Goal: Task Accomplishment & Management: Manage account settings

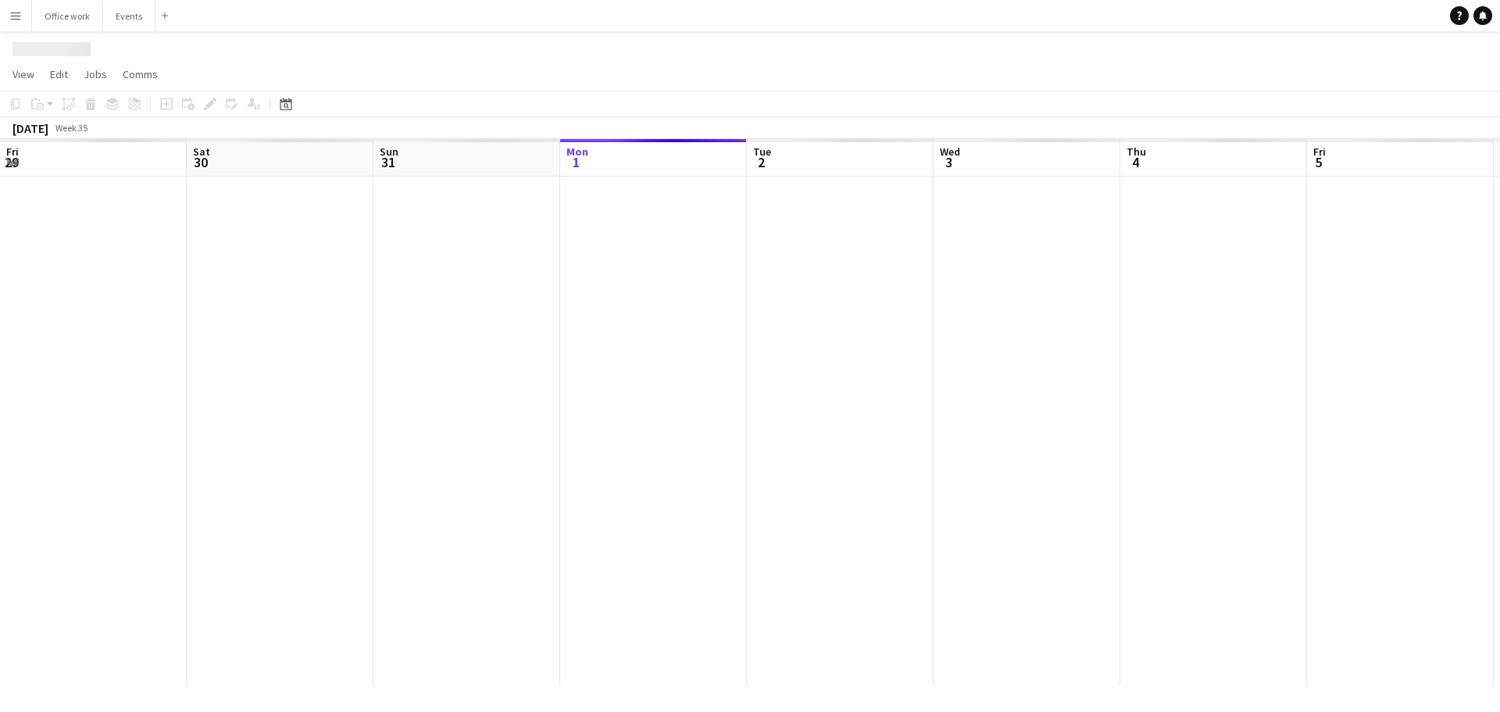
scroll to position [0, 373]
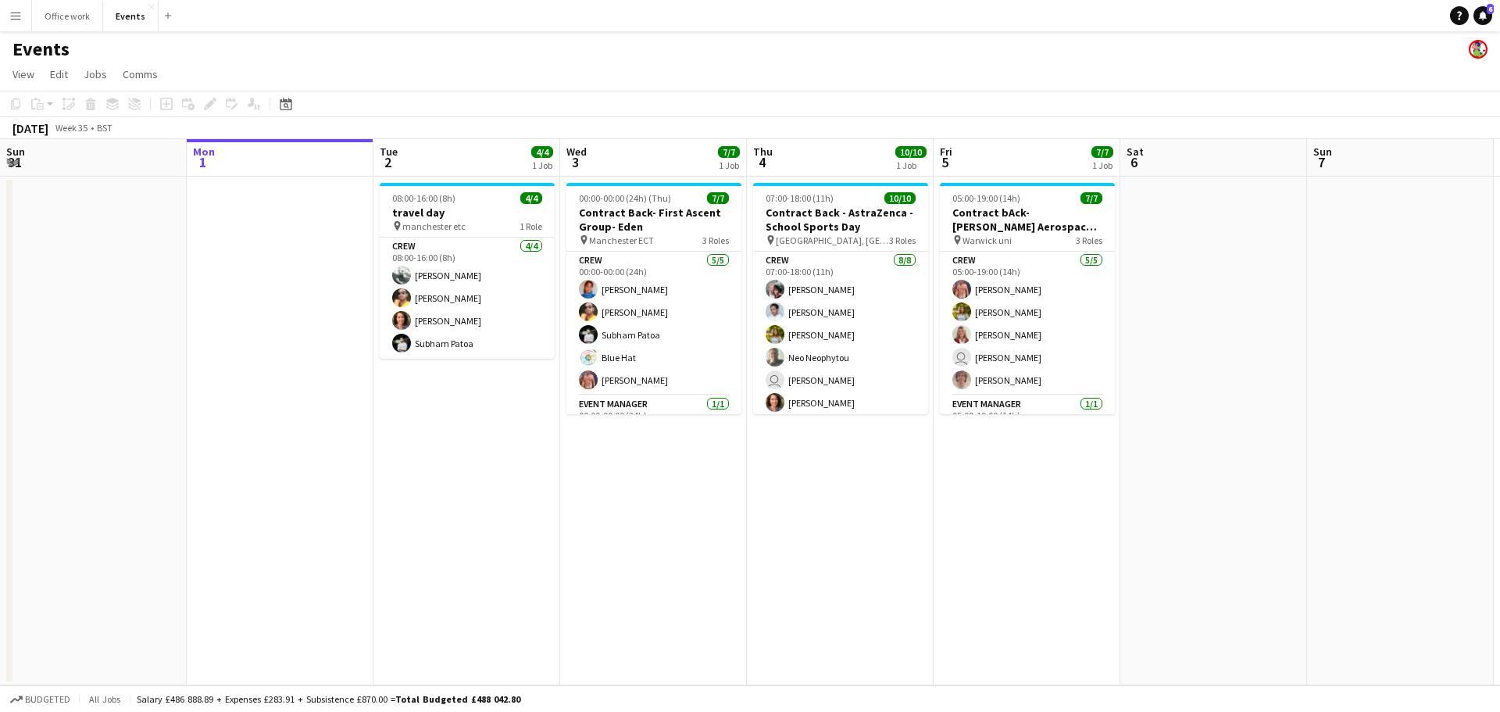
click at [837, 176] on app-board-header-date "Thu 4 10/10 1 Job" at bounding box center [840, 158] width 187 height 38
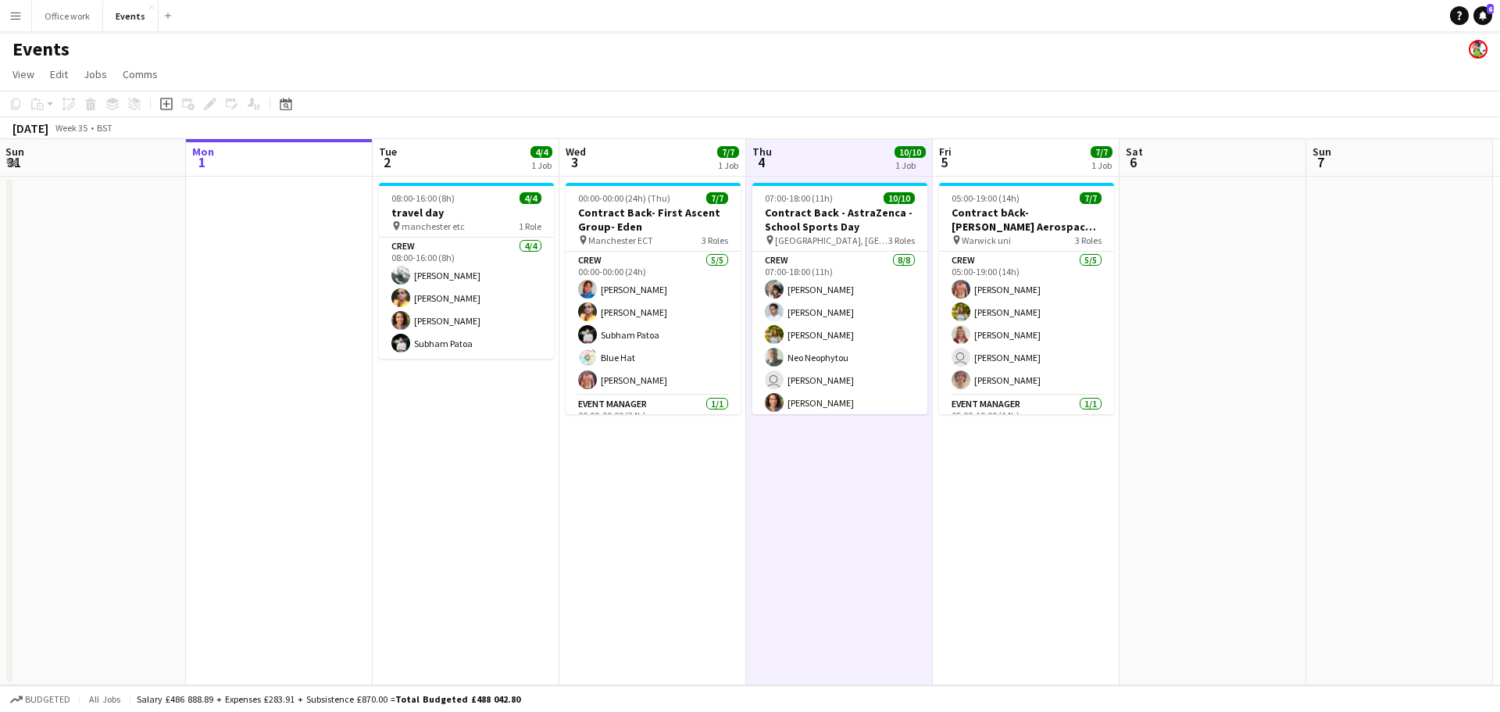
click at [835, 167] on app-board-header-date "Thu 4 10/10 1 Job" at bounding box center [839, 158] width 187 height 38
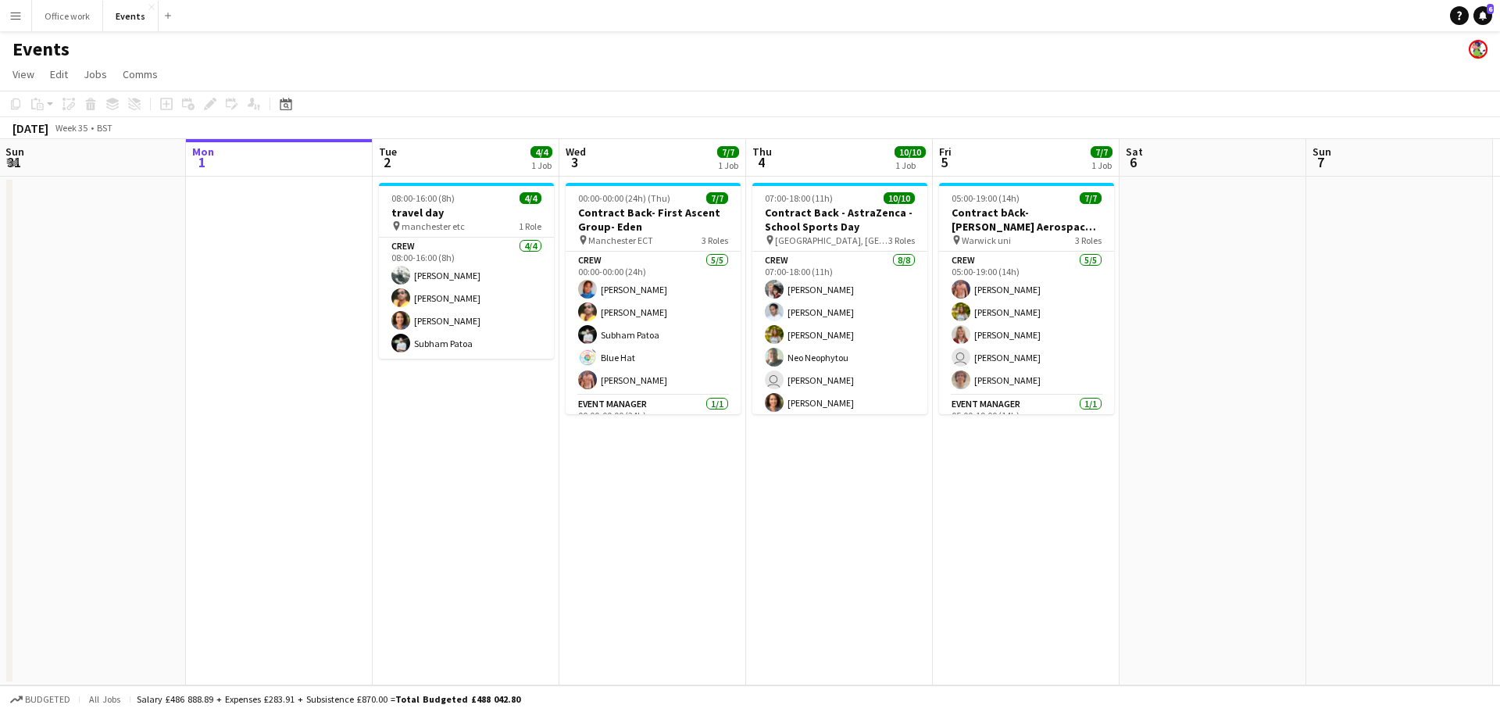
click at [849, 503] on app-date-cell "07:00-18:00 (11h) 10/10 Contract Back - AstraZenca - School Sports Day pin [GEO…" at bounding box center [839, 431] width 187 height 509
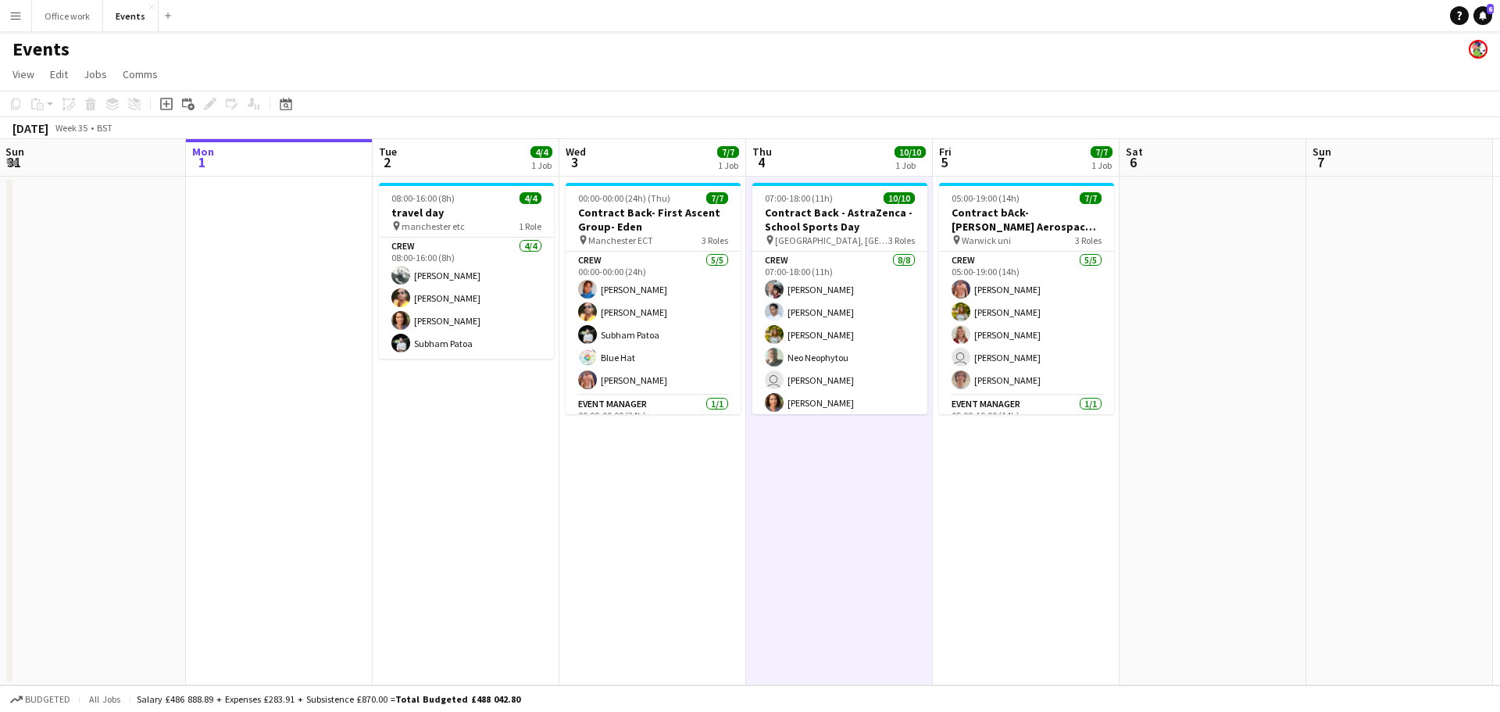
click at [849, 503] on app-date-cell "07:00-18:00 (11h) 10/10 Contract Back - AstraZenca - School Sports Day pin [GEO…" at bounding box center [839, 431] width 187 height 509
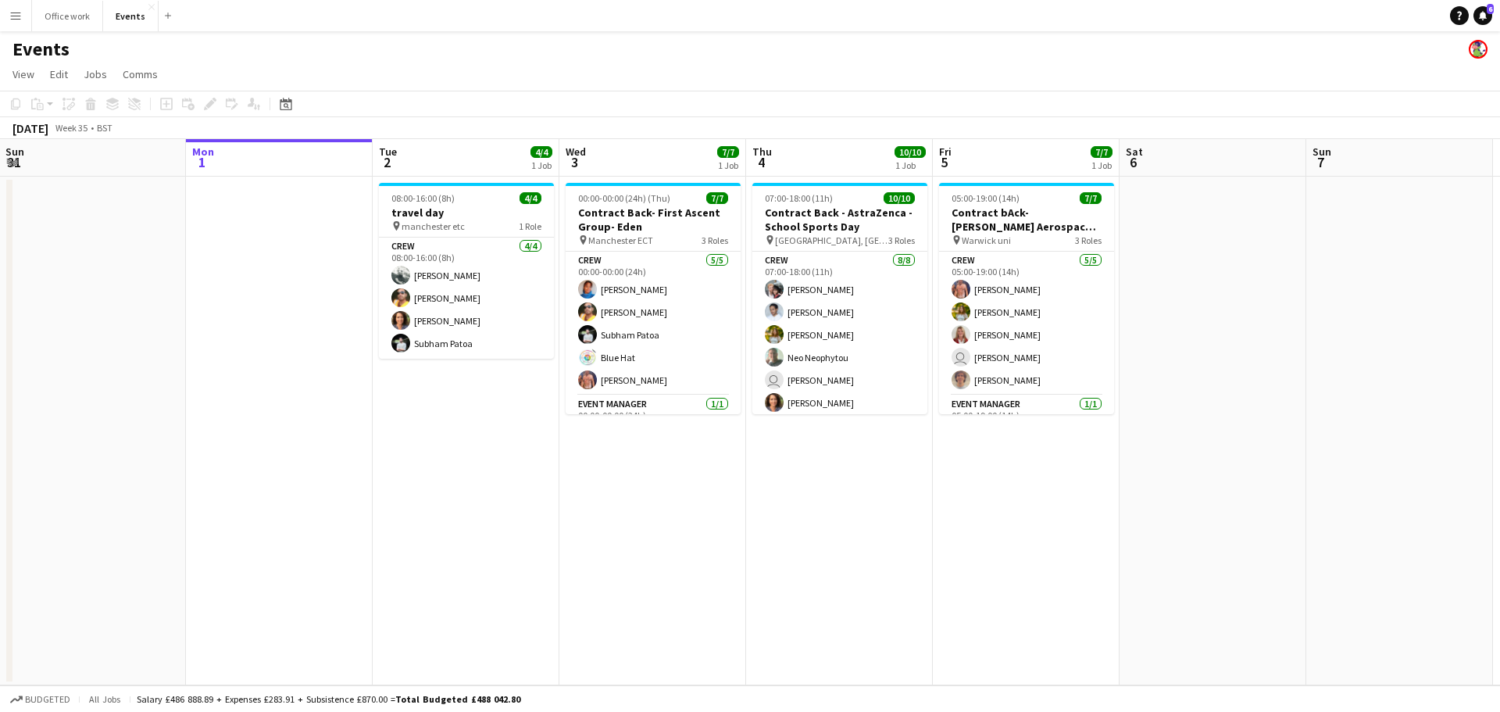
click at [1065, 556] on app-date-cell "05:00-19:00 (14h) 7/7 Contract bAck-[PERSON_NAME] Aerospace- Diamond dome pin W…" at bounding box center [1026, 431] width 187 height 509
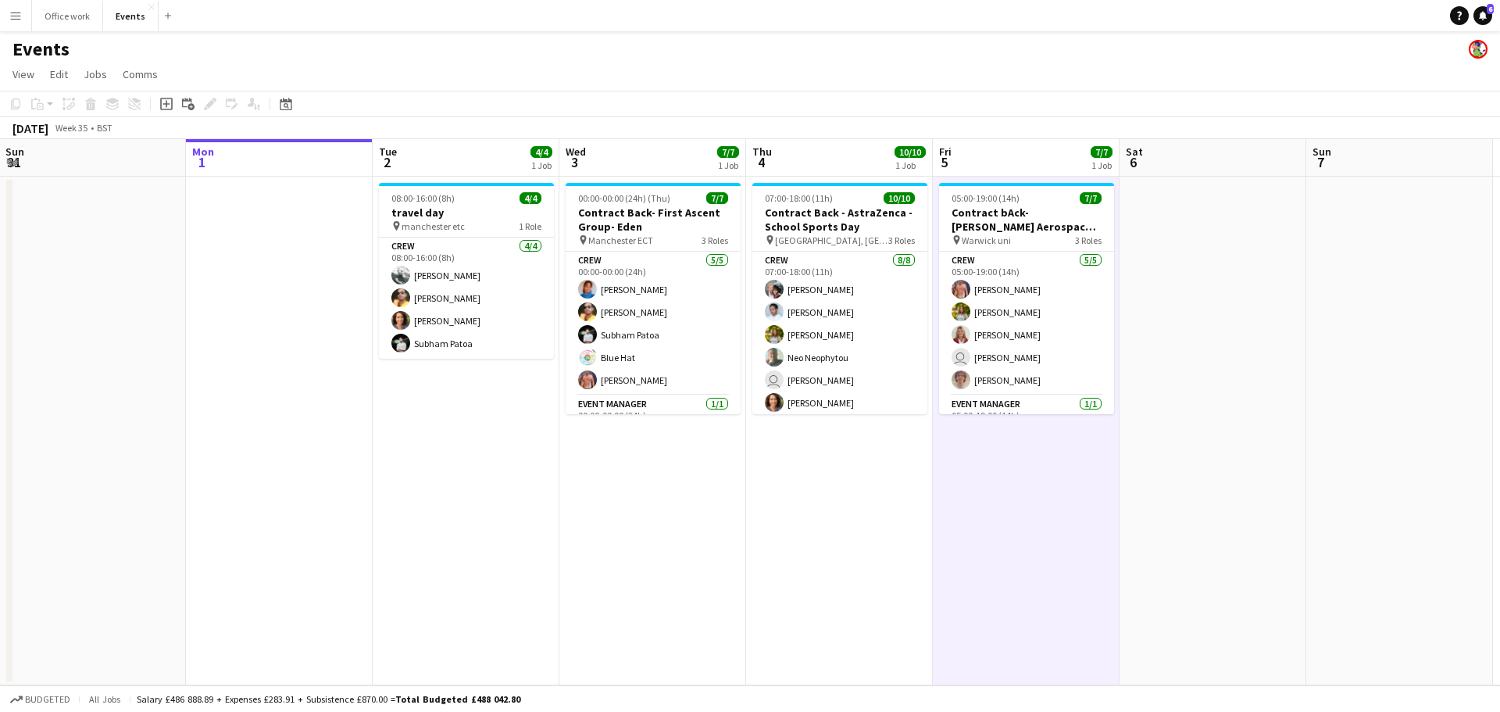
click at [1065, 556] on app-date-cell "05:00-19:00 (14h) 7/7 Contract bAck-[PERSON_NAME] Aerospace- Diamond dome pin W…" at bounding box center [1026, 431] width 187 height 509
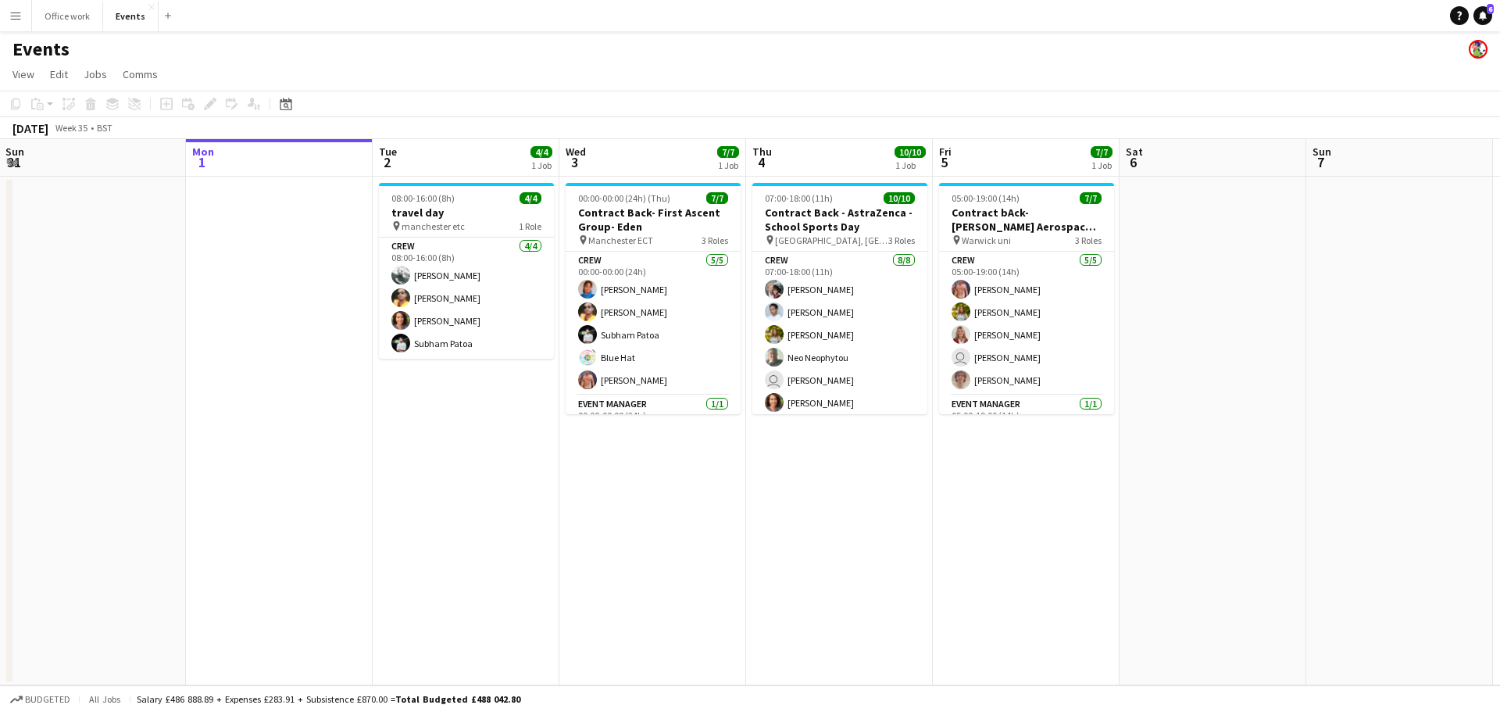
click at [1024, 169] on app-board-header-date "Fri 5 7/7 1 Job" at bounding box center [1026, 158] width 187 height 38
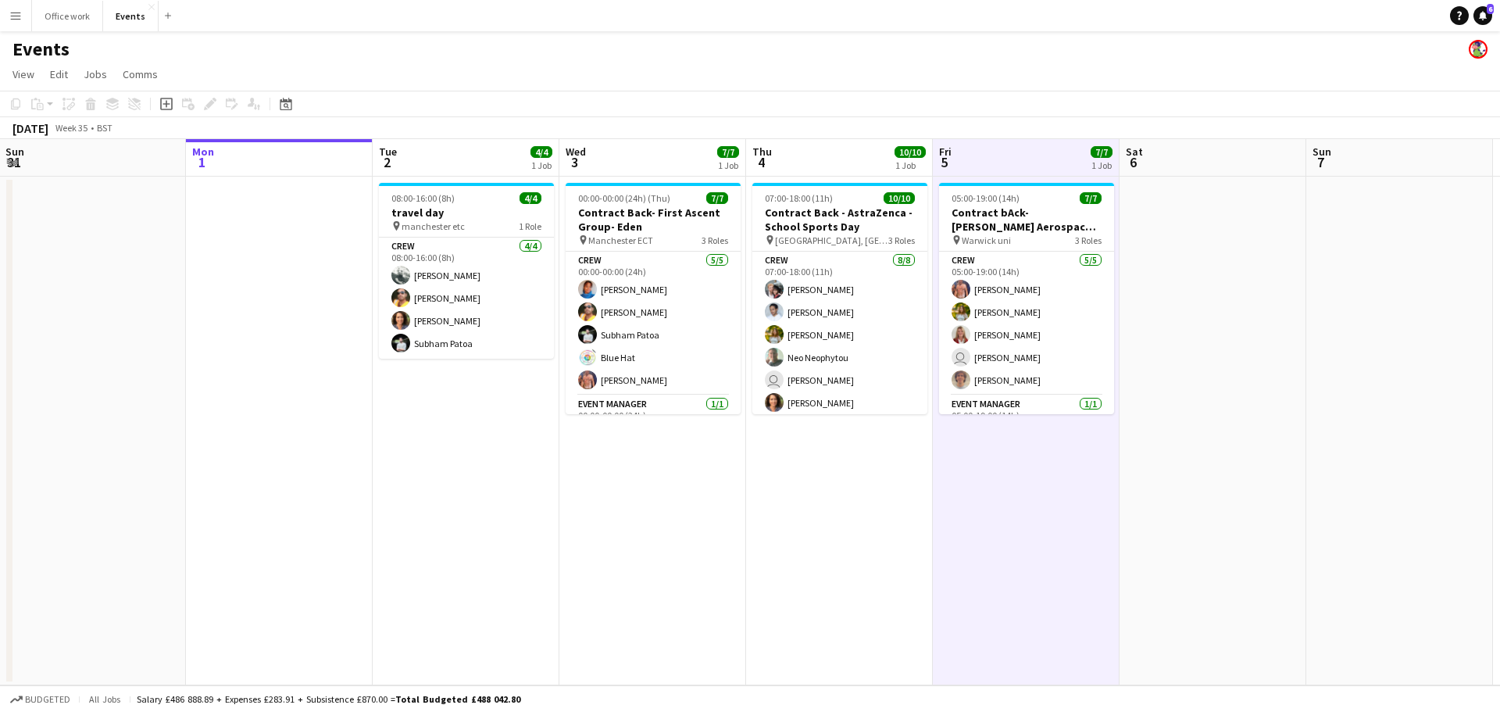
click at [1024, 169] on app-board-header-date "Fri 5 7/7 1 Job" at bounding box center [1026, 158] width 187 height 38
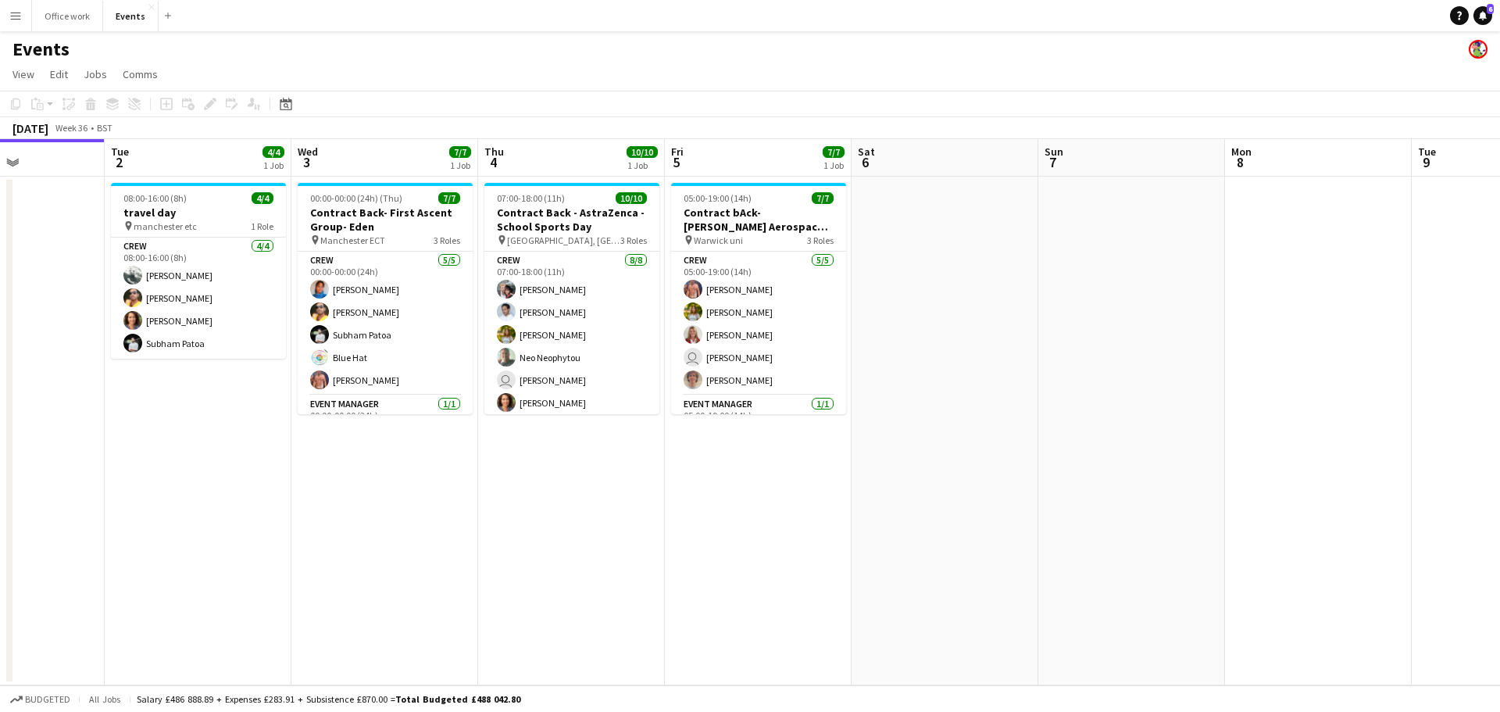
drag, startPoint x: 1030, startPoint y: 168, endPoint x: 746, endPoint y: 139, distance: 285.1
click at [746, 139] on app-calendar-viewport "Fri 29 Sat 30 Sun 31 Mon 1 Tue 2 4/4 1 Job Wed 3 7/7 1 Job Thu 4 10/10 1 Job Fr…" at bounding box center [750, 412] width 1500 height 546
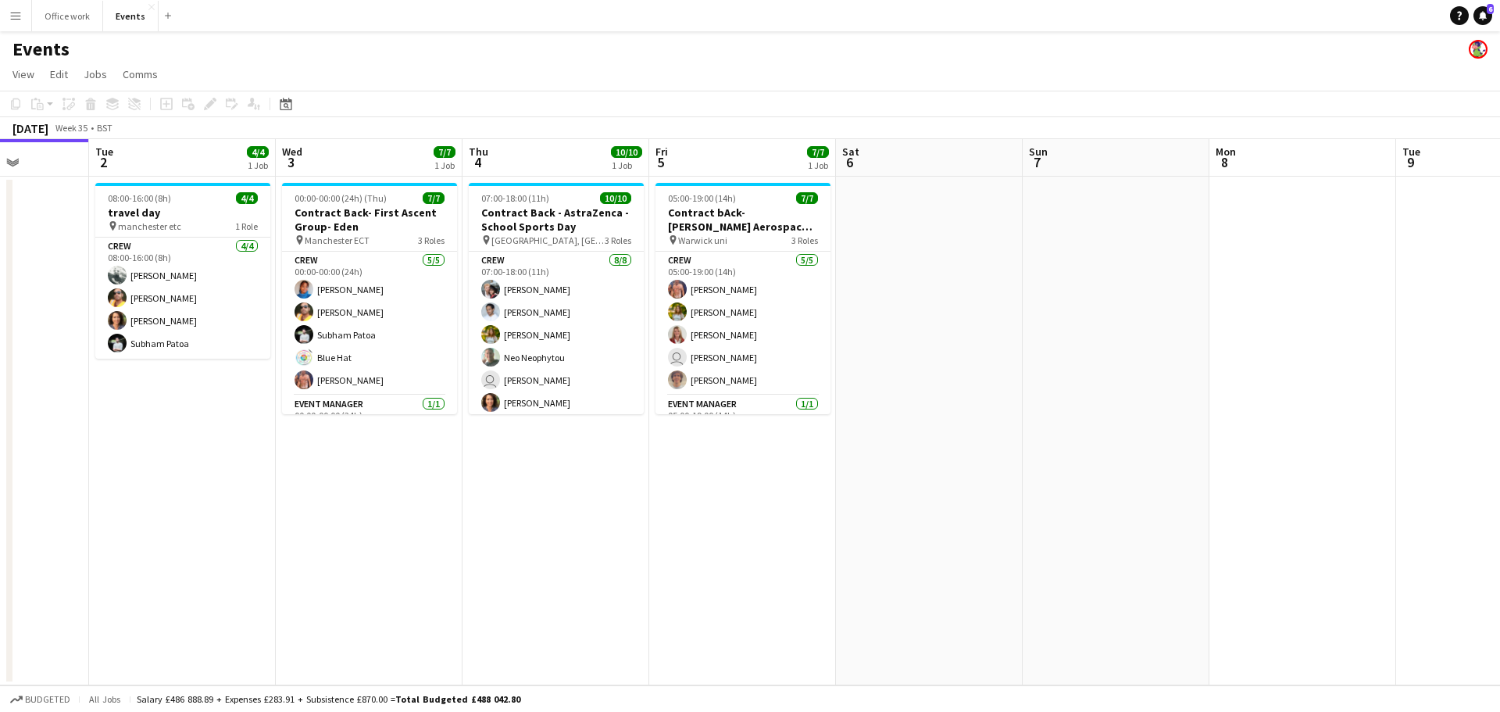
click at [760, 129] on div "[DATE] Week 35 • BST" at bounding box center [750, 128] width 1500 height 22
click at [760, 145] on app-board-header-date "Fri 5 7/7 1 Job" at bounding box center [742, 158] width 187 height 38
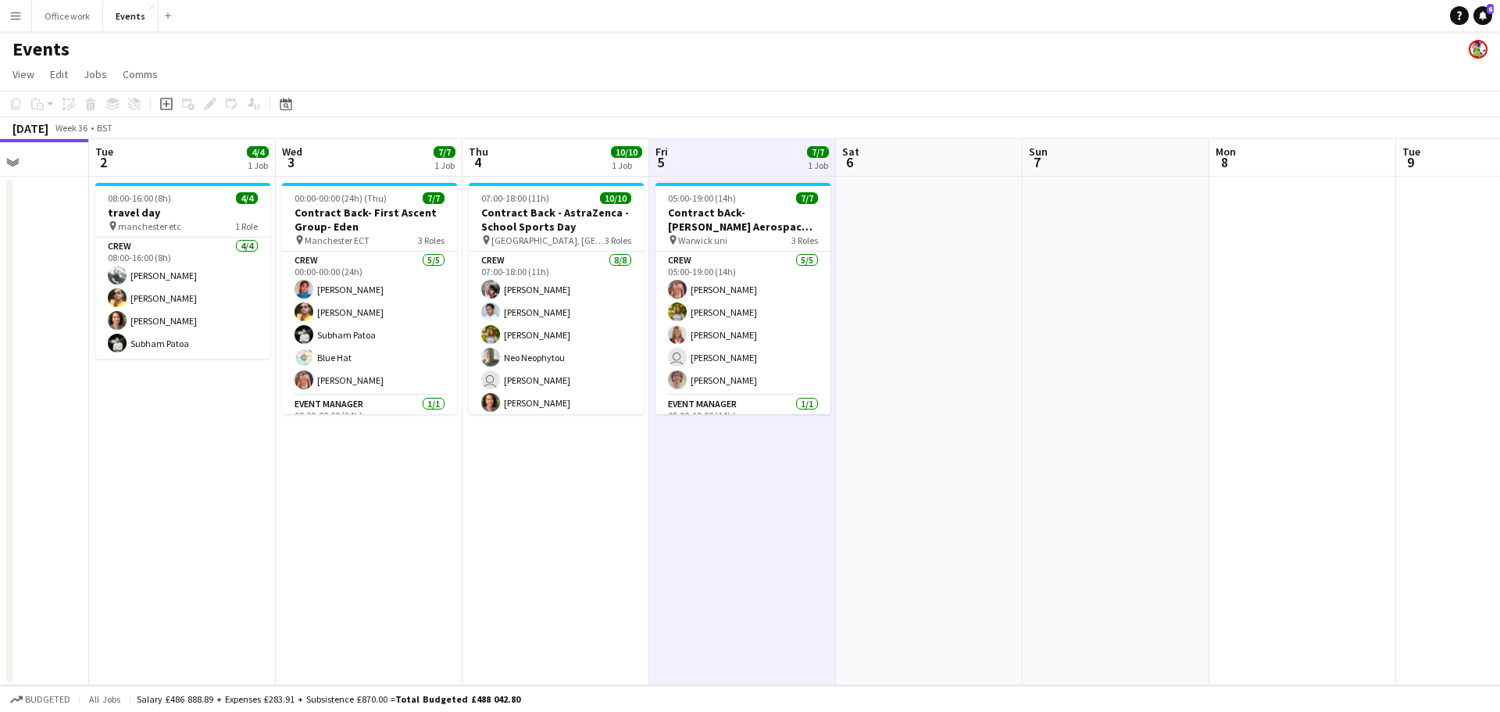
click at [759, 152] on app-board-header-date "Fri 5 7/7 1 Job" at bounding box center [742, 158] width 187 height 38
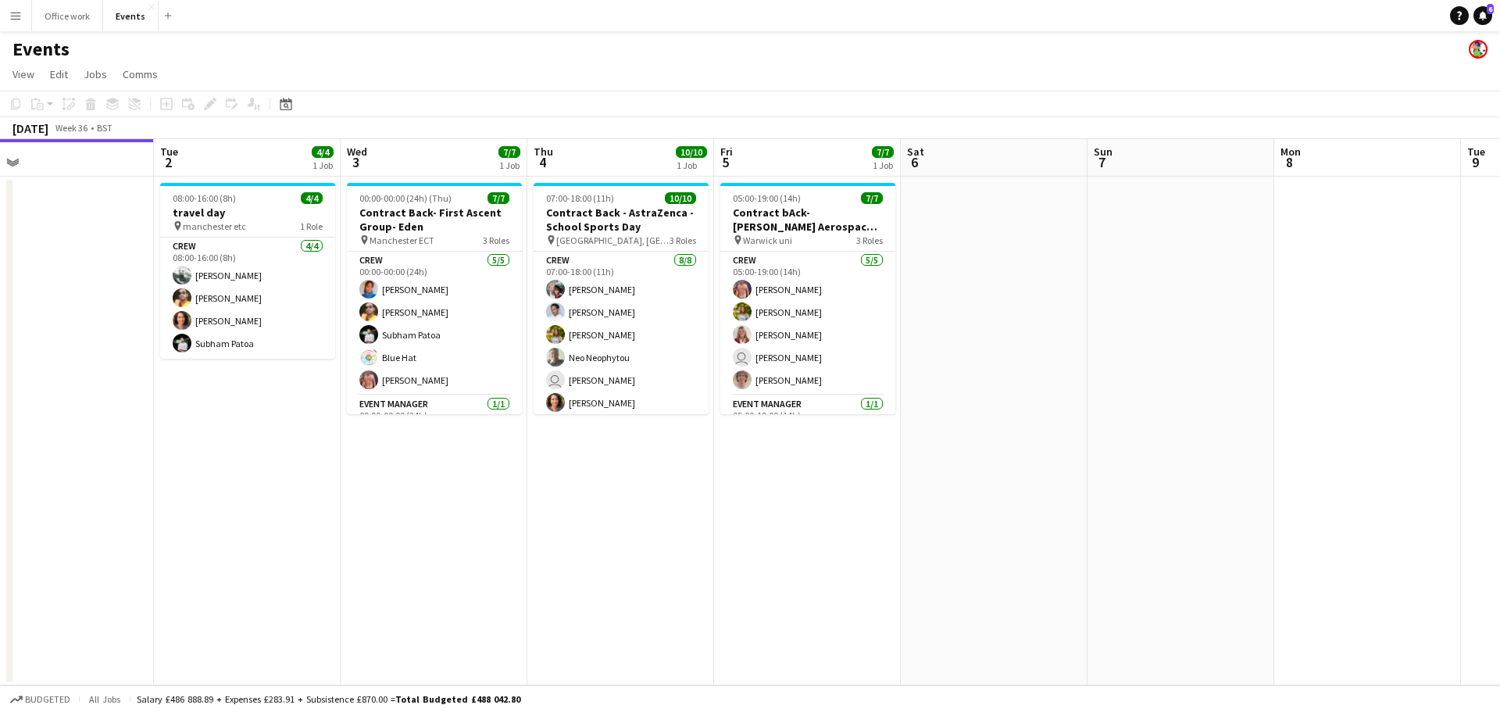
drag, startPoint x: 917, startPoint y: 163, endPoint x: 999, endPoint y: 153, distance: 83.4
click at [999, 153] on app-calendar-viewport "Fri 29 Sat 30 Sun 31 Mon 1 Tue 2 4/4 1 Job Wed 3 7/7 1 Job Thu 4 10/10 1 Job Fr…" at bounding box center [750, 412] width 1500 height 546
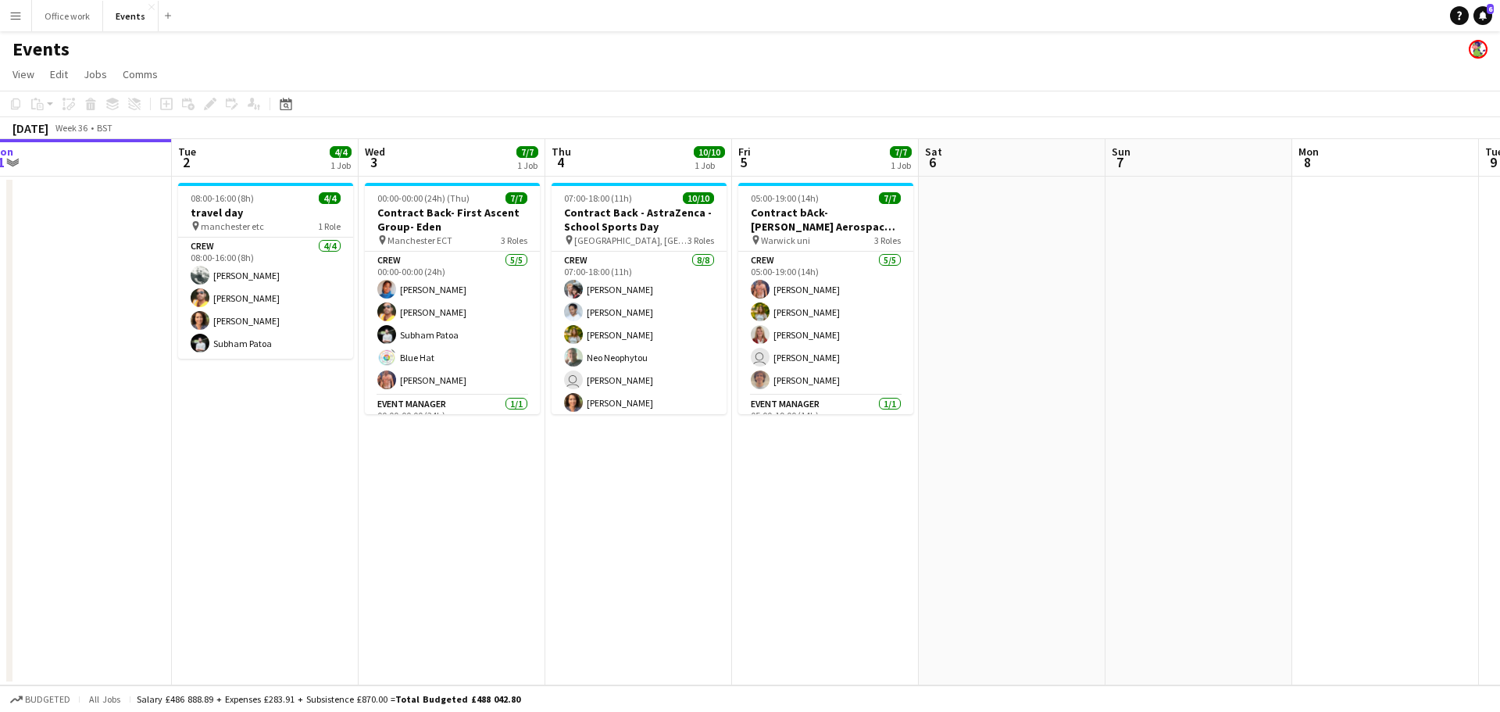
click at [999, 153] on app-board-header-date "Sat 6" at bounding box center [1012, 158] width 187 height 38
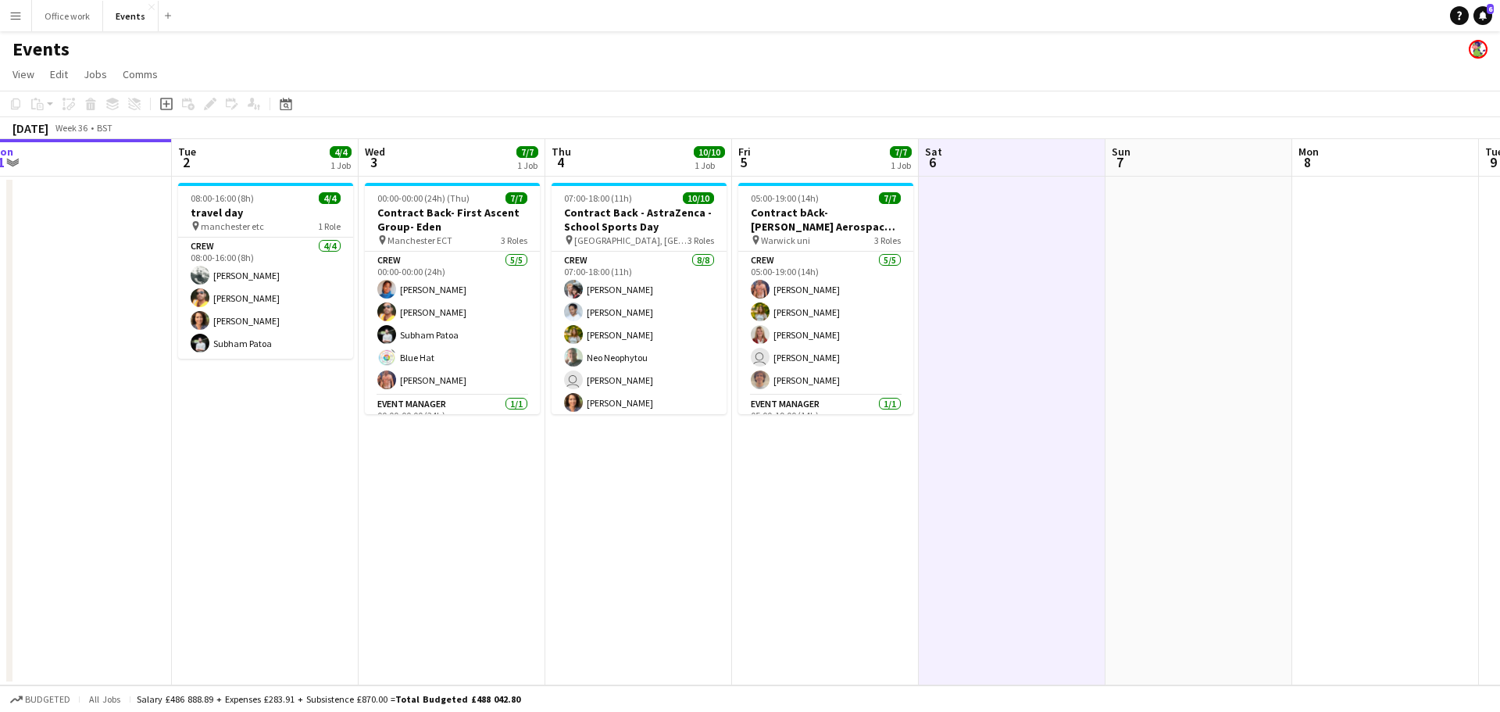
click at [999, 153] on app-board-header-date "Sat 6" at bounding box center [1012, 158] width 187 height 38
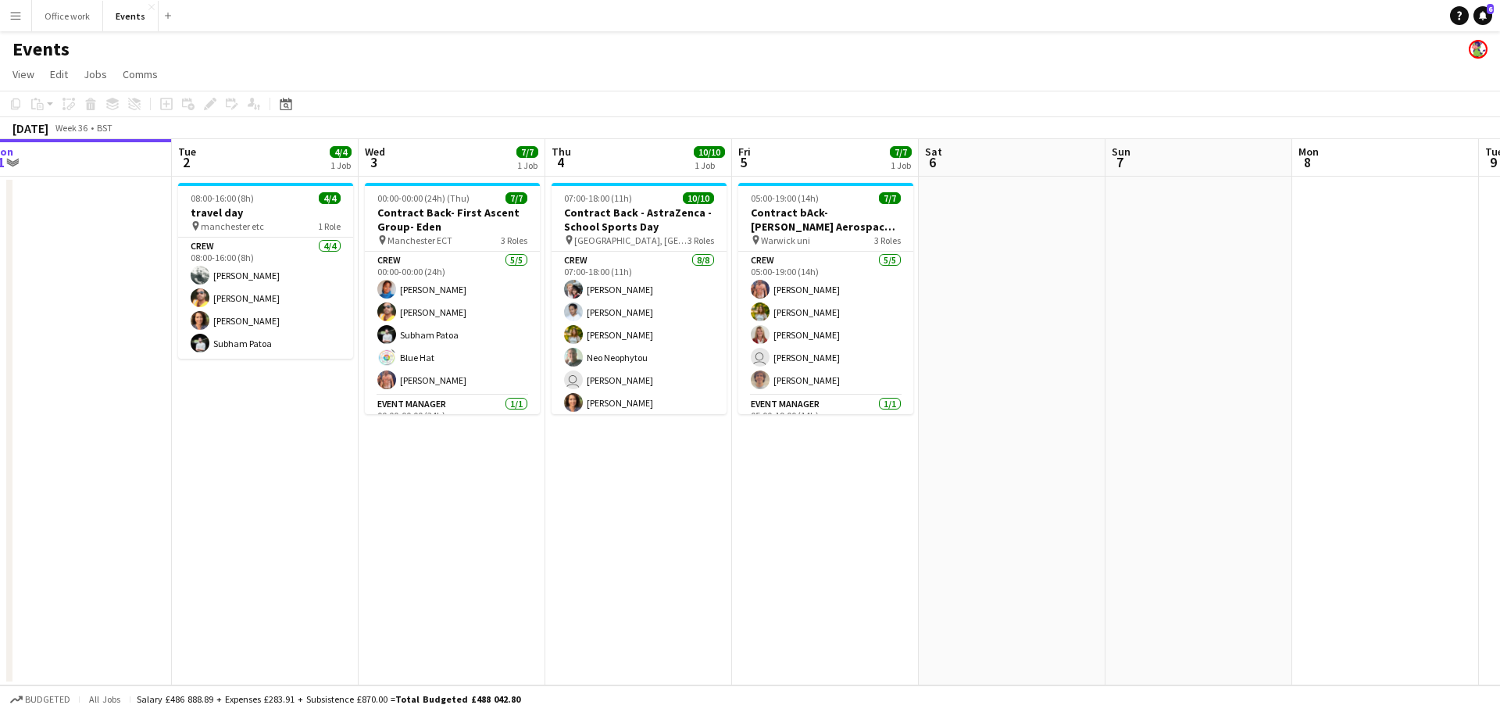
click at [1166, 165] on app-board-header-date "Sun 7" at bounding box center [1199, 158] width 187 height 38
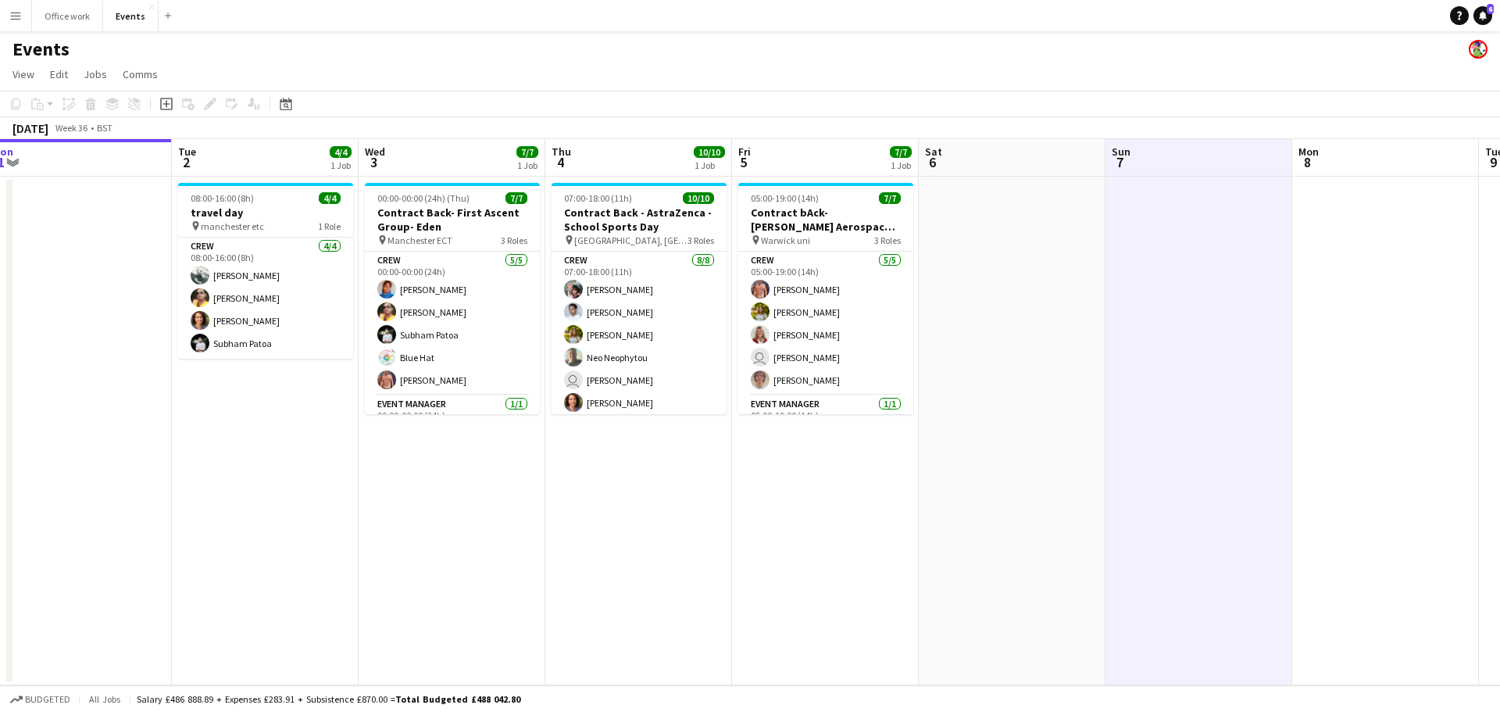
click at [1166, 165] on app-board-header-date "Sun 7" at bounding box center [1199, 158] width 187 height 38
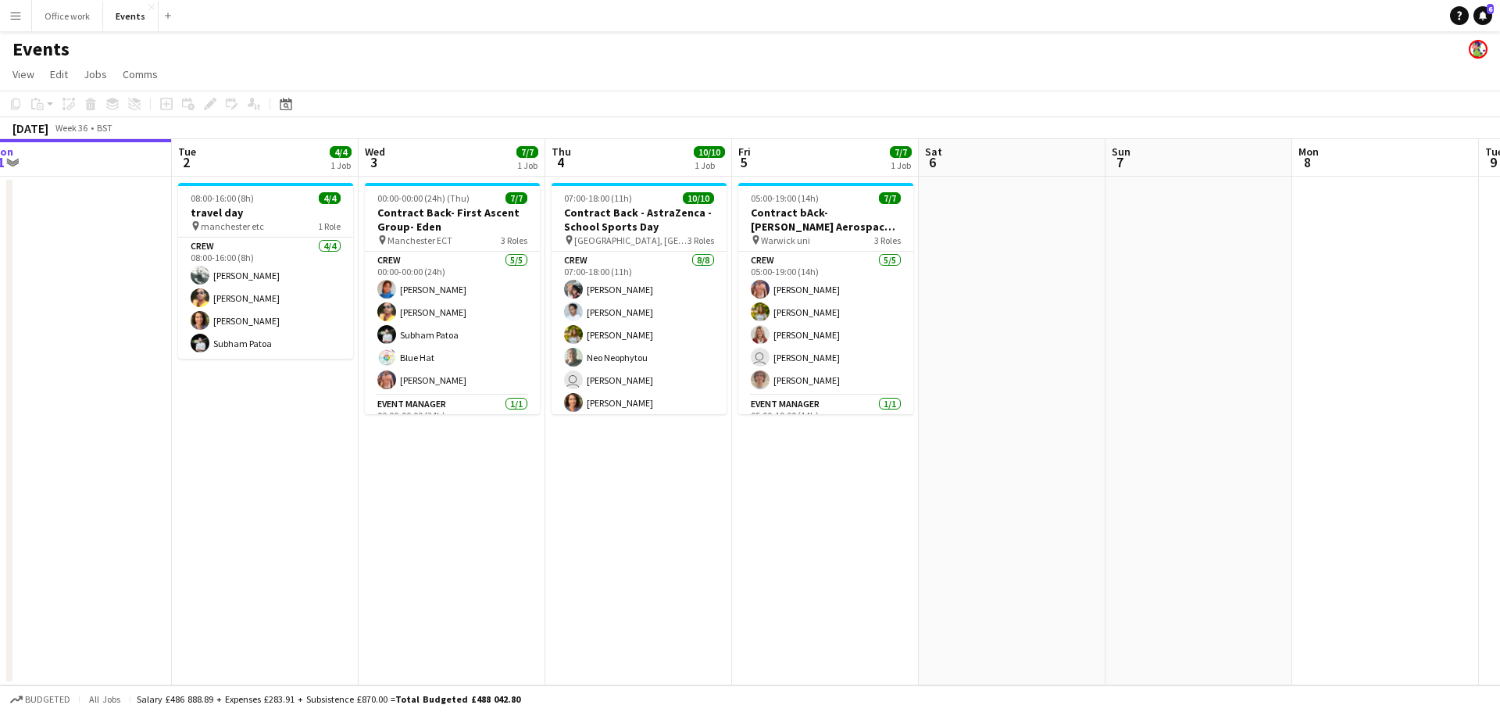
click at [1166, 165] on app-board-header-date "Sun 7" at bounding box center [1199, 158] width 187 height 38
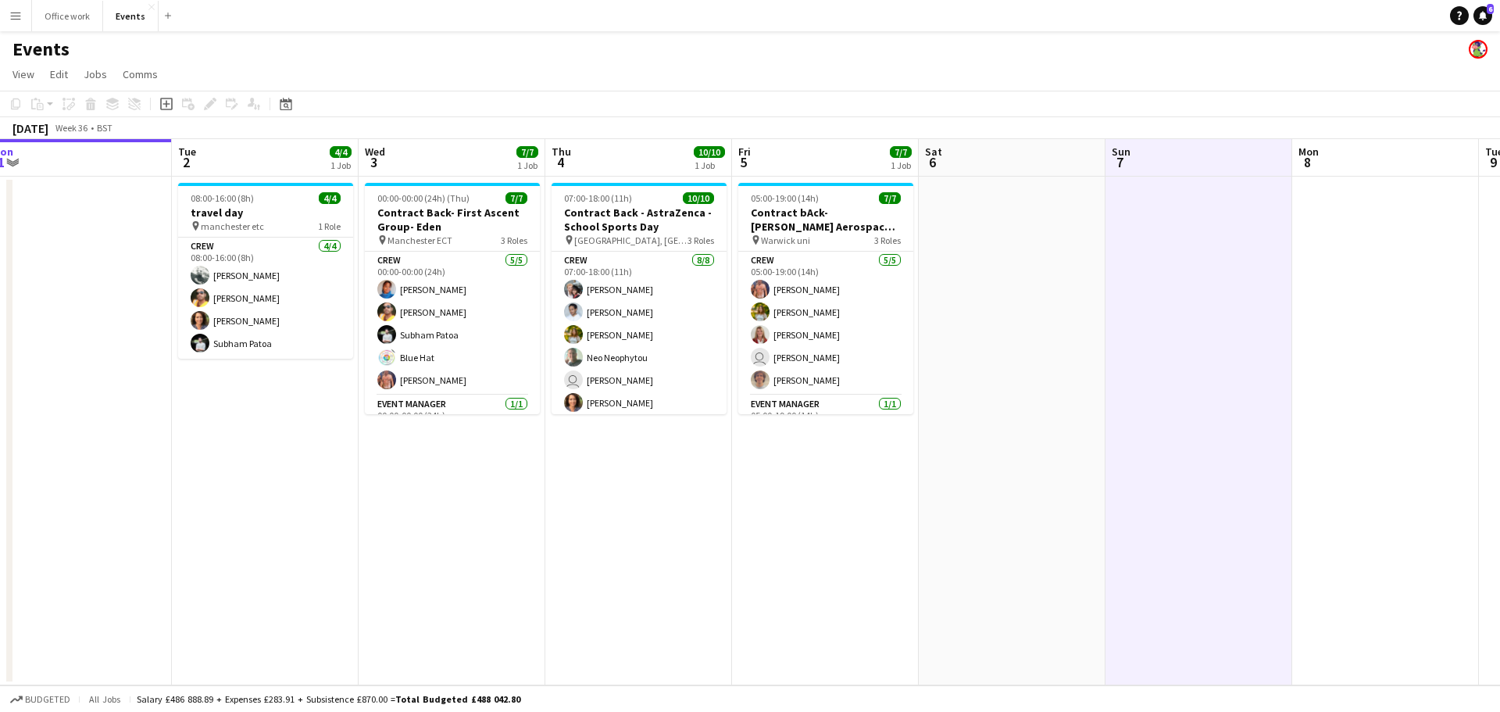
click at [1166, 165] on app-board-header-date "Sun 7" at bounding box center [1199, 158] width 187 height 38
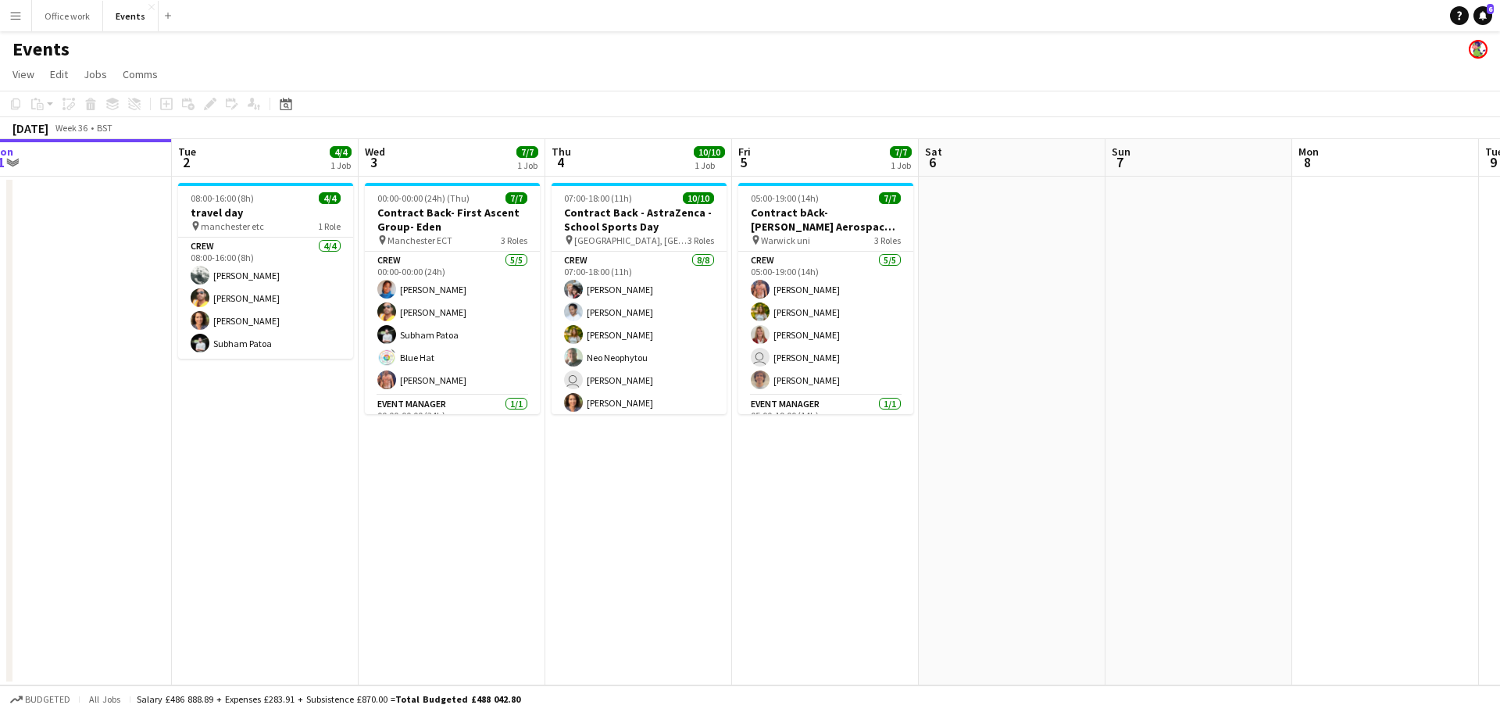
click at [1077, 168] on app-board-header-date "Sat 6" at bounding box center [1012, 158] width 187 height 38
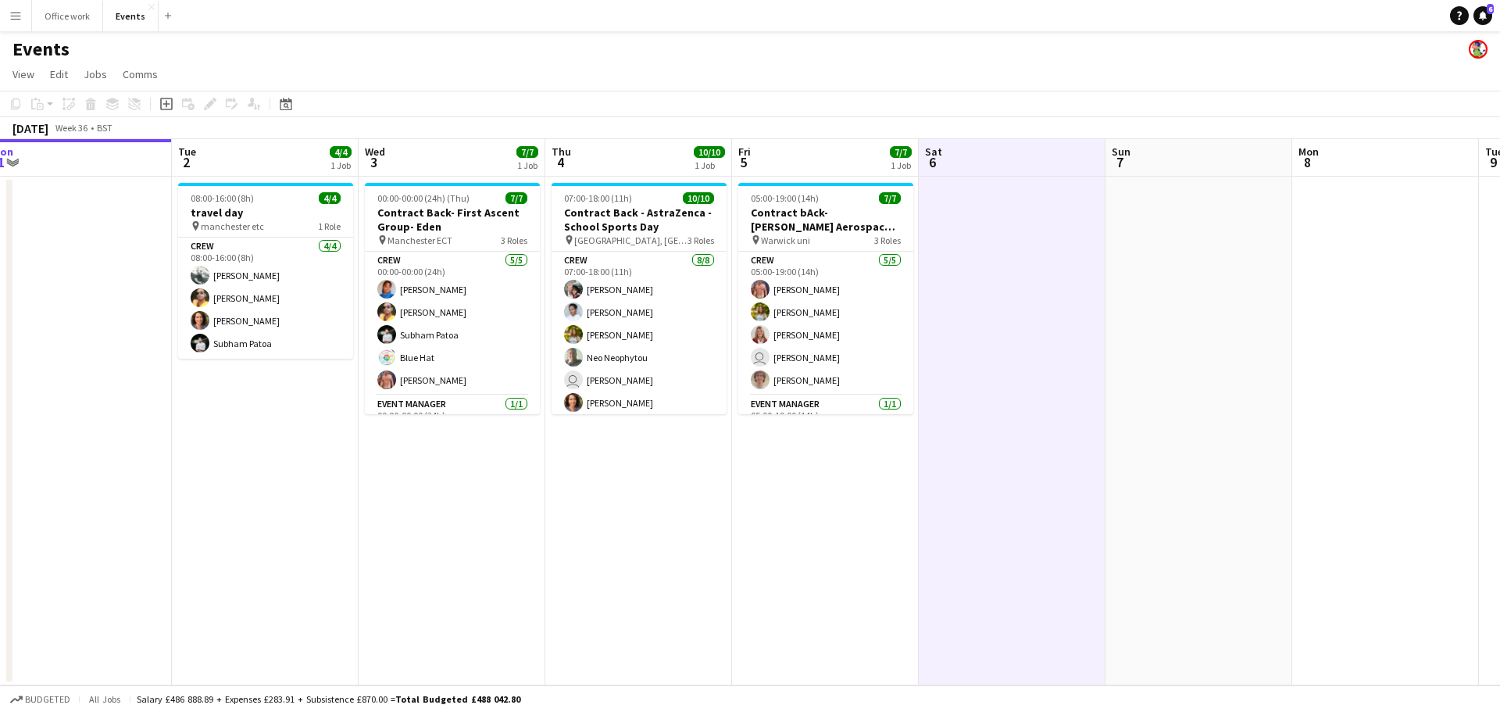
click at [1077, 168] on app-board-header-date "Sat 6" at bounding box center [1012, 158] width 187 height 38
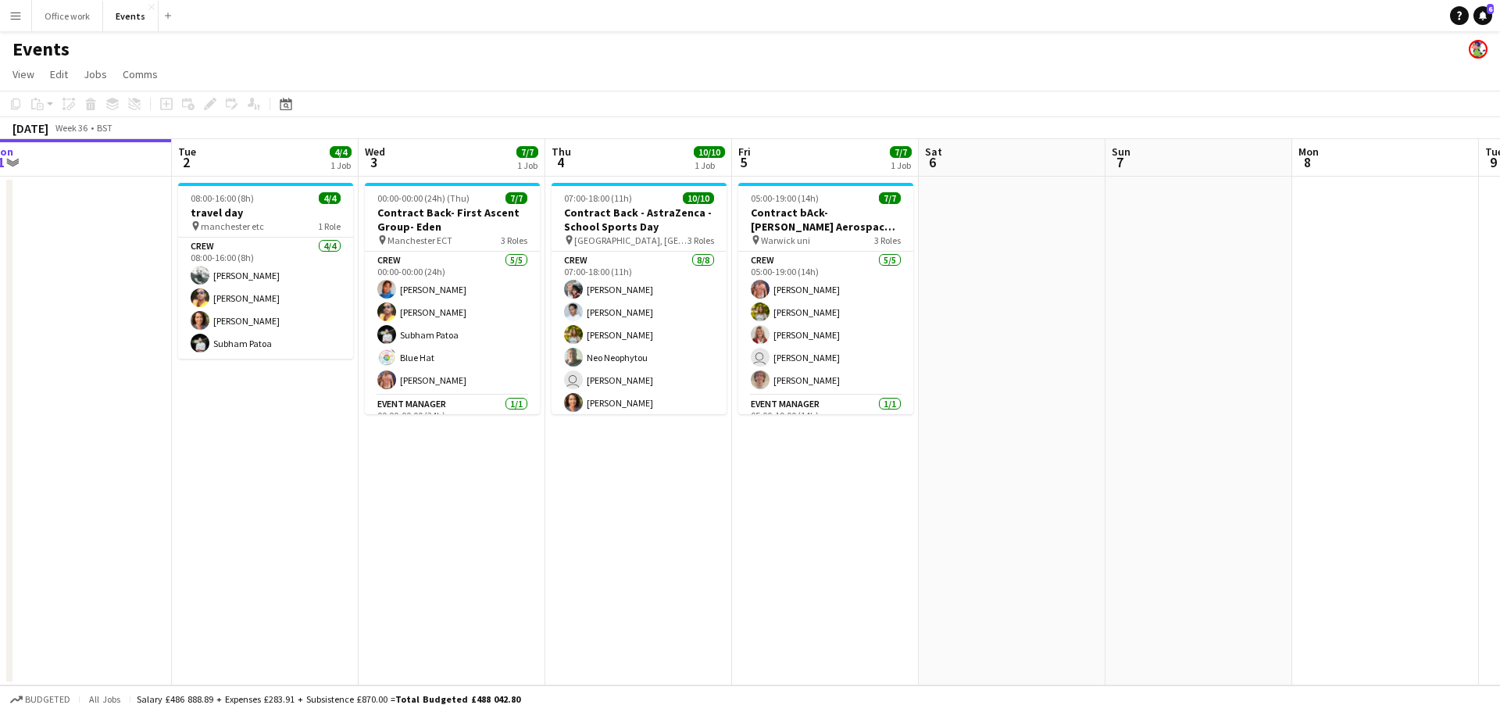
click at [1077, 165] on app-board-header-date "Sat 6" at bounding box center [1012, 158] width 187 height 38
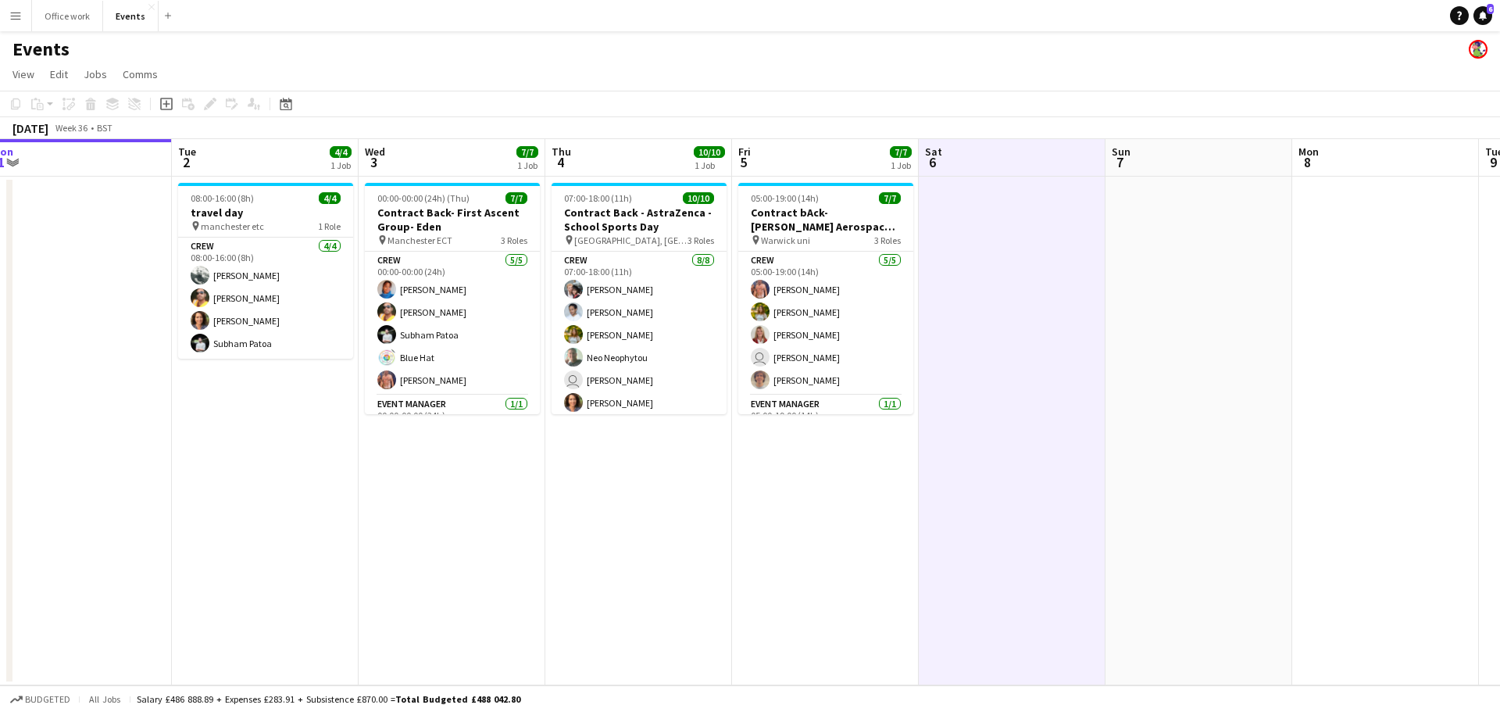
click at [1077, 164] on app-board-header-date "Sat 6" at bounding box center [1012, 158] width 187 height 38
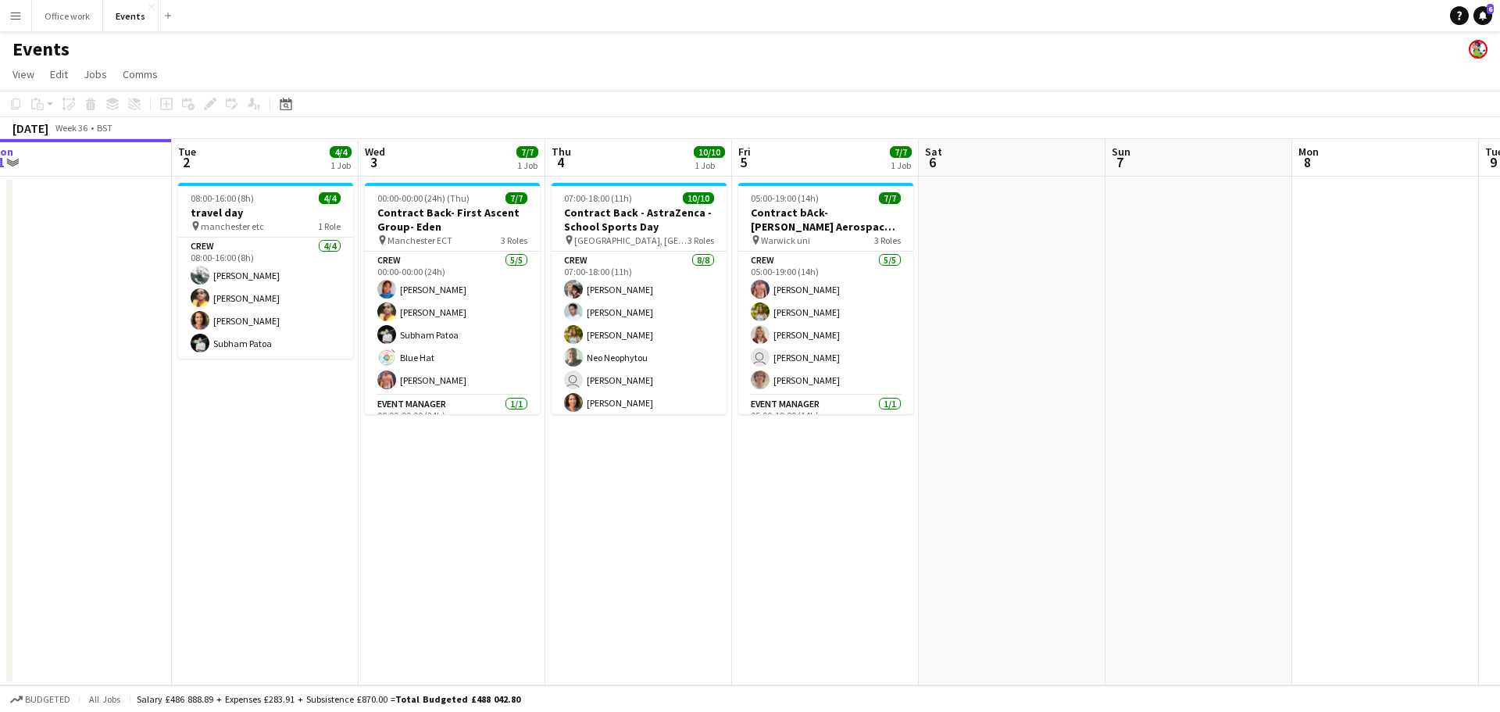
click at [464, 151] on app-calendar "Copy Paste Paste Ctrl+V Paste with crew Ctrl+Shift+V Paste linked Job [GEOGRAPH…" at bounding box center [750, 388] width 1500 height 595
click at [464, 152] on app-board-header-date "Wed 3 7/7 1 Job" at bounding box center [452, 158] width 187 height 38
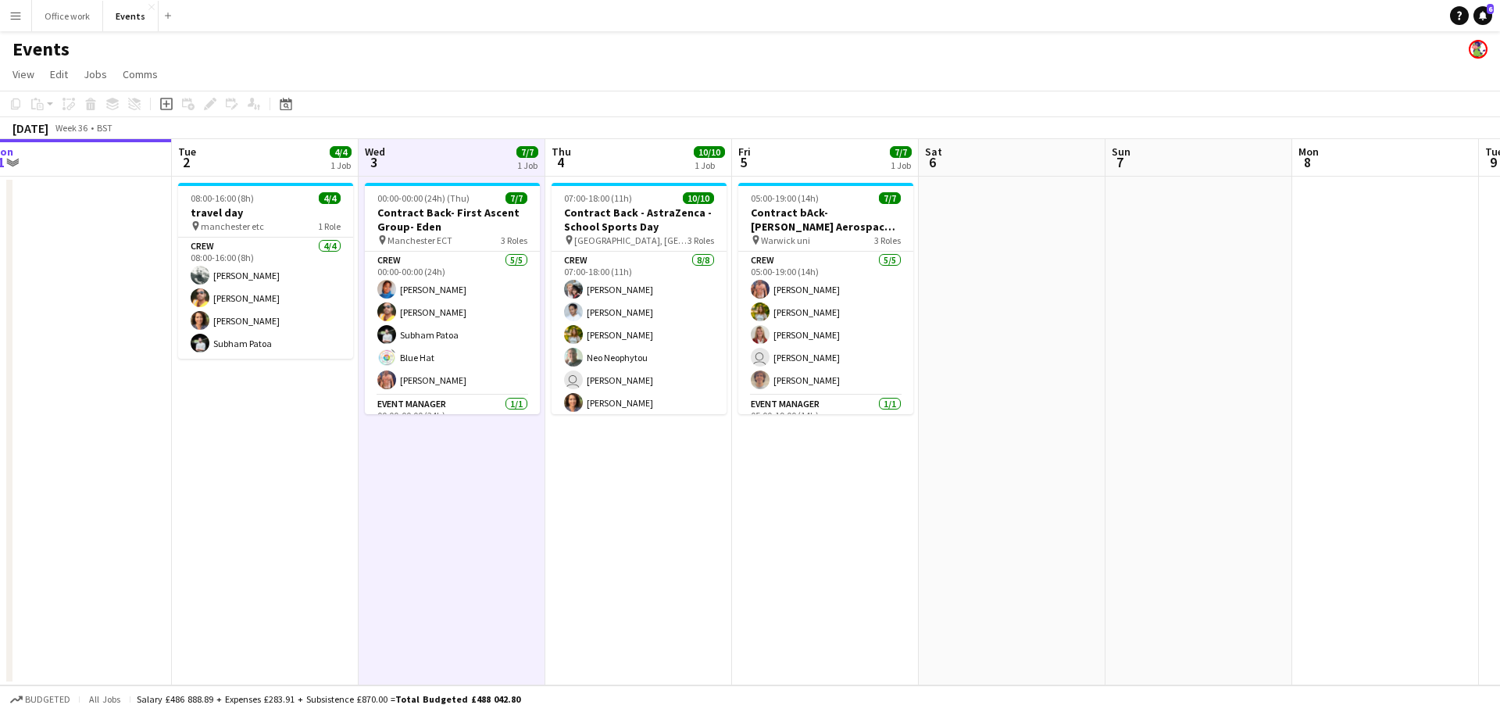
click at [459, 156] on app-board-header-date "Wed 3 7/7 1 Job" at bounding box center [452, 158] width 187 height 38
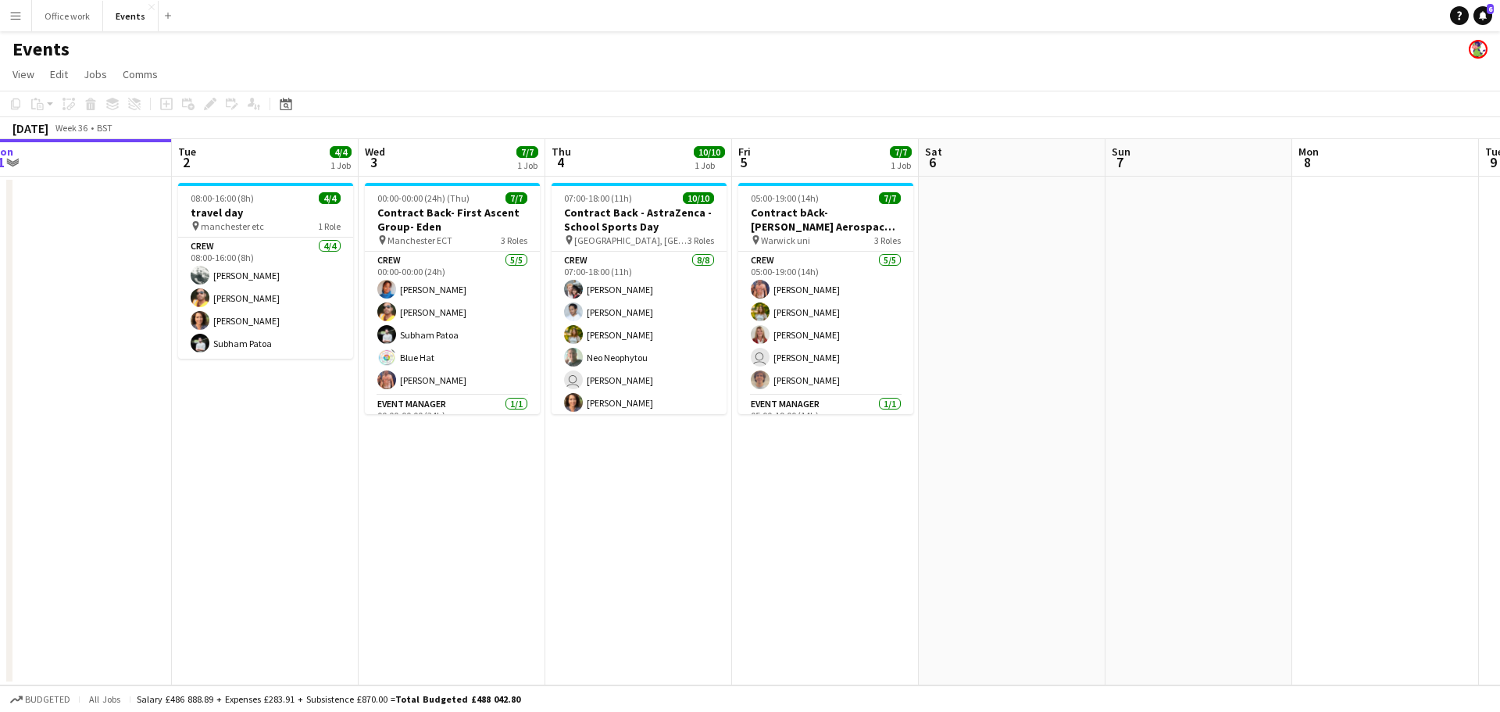
click at [263, 150] on app-board-header-date "Tue 2 4/4 1 Job" at bounding box center [265, 158] width 187 height 38
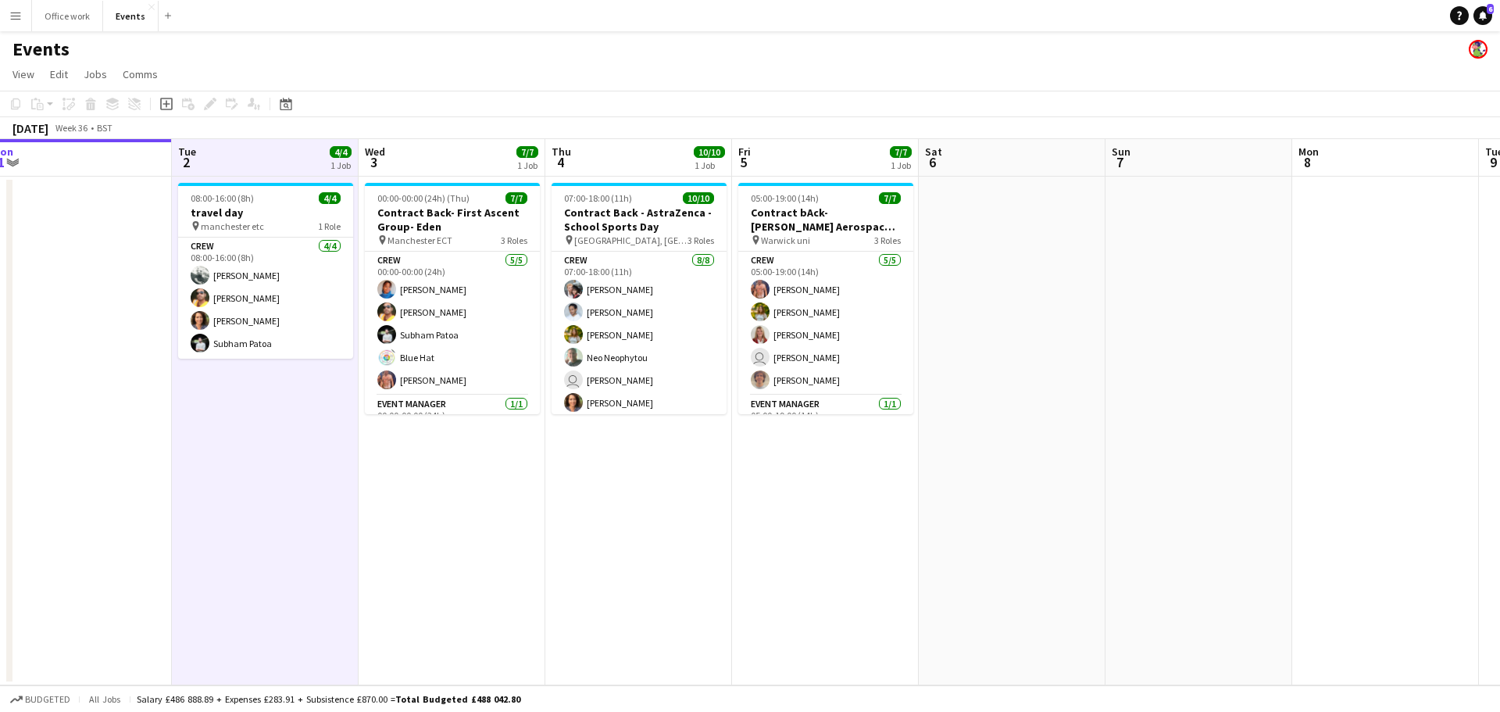
click at [263, 150] on app-board-header-date "Tue 2 4/4 1 Job" at bounding box center [265, 158] width 187 height 38
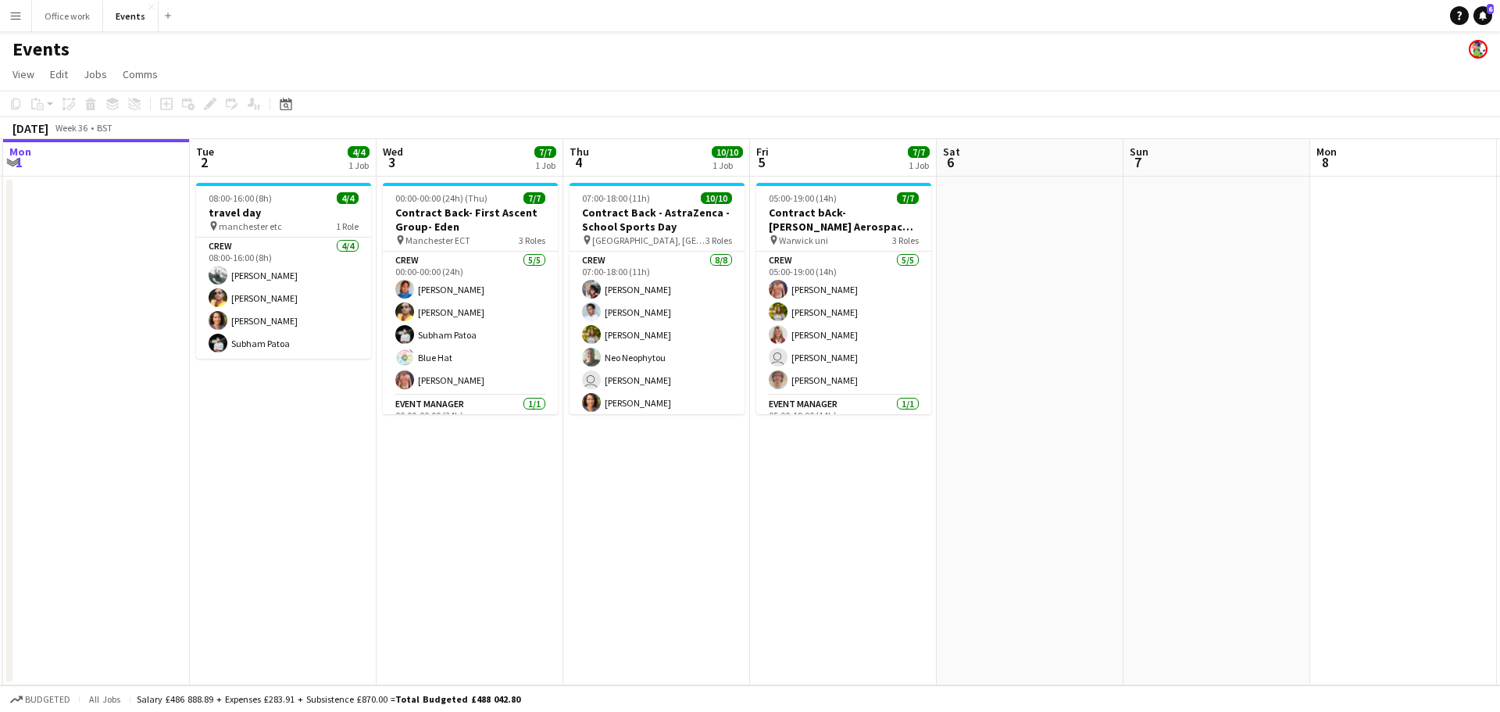
click at [550, 170] on div "1 Job" at bounding box center [545, 165] width 20 height 12
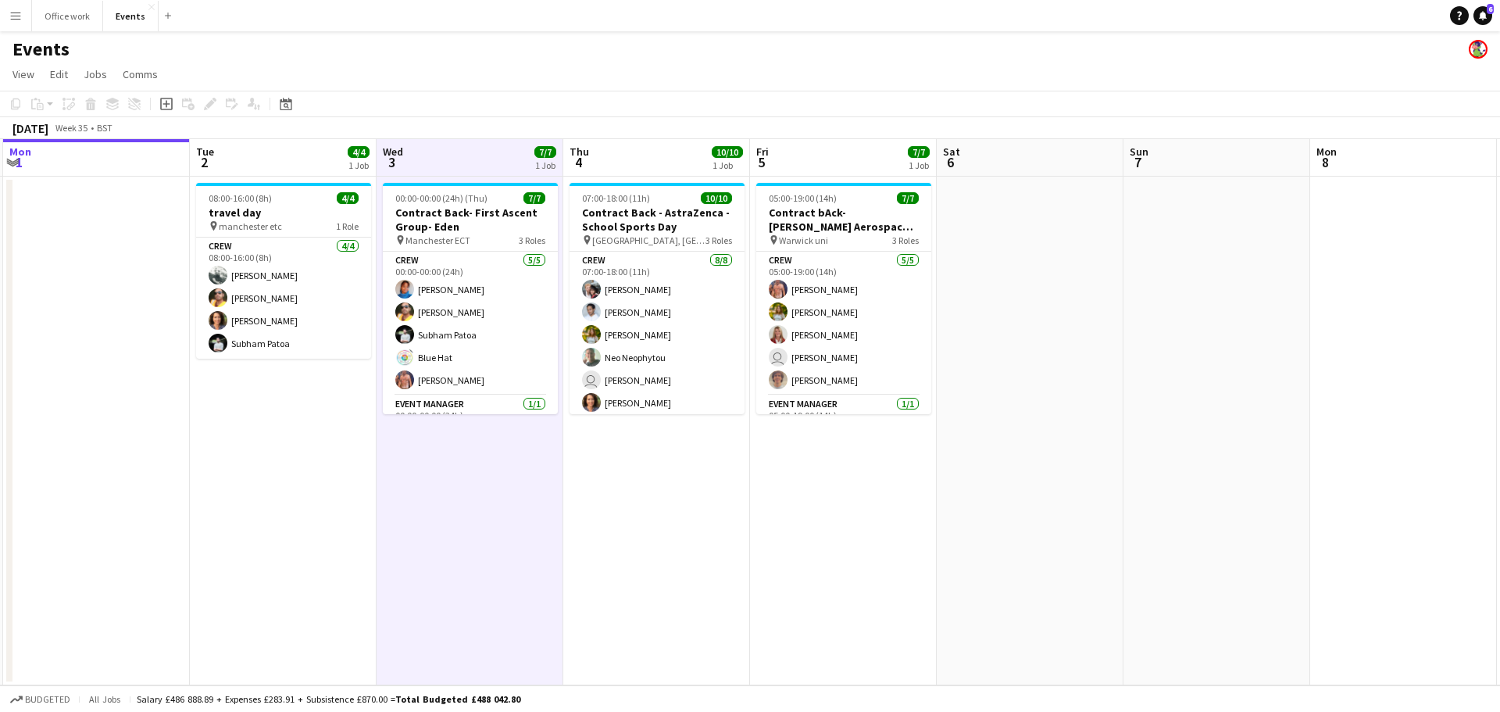
scroll to position [0, 551]
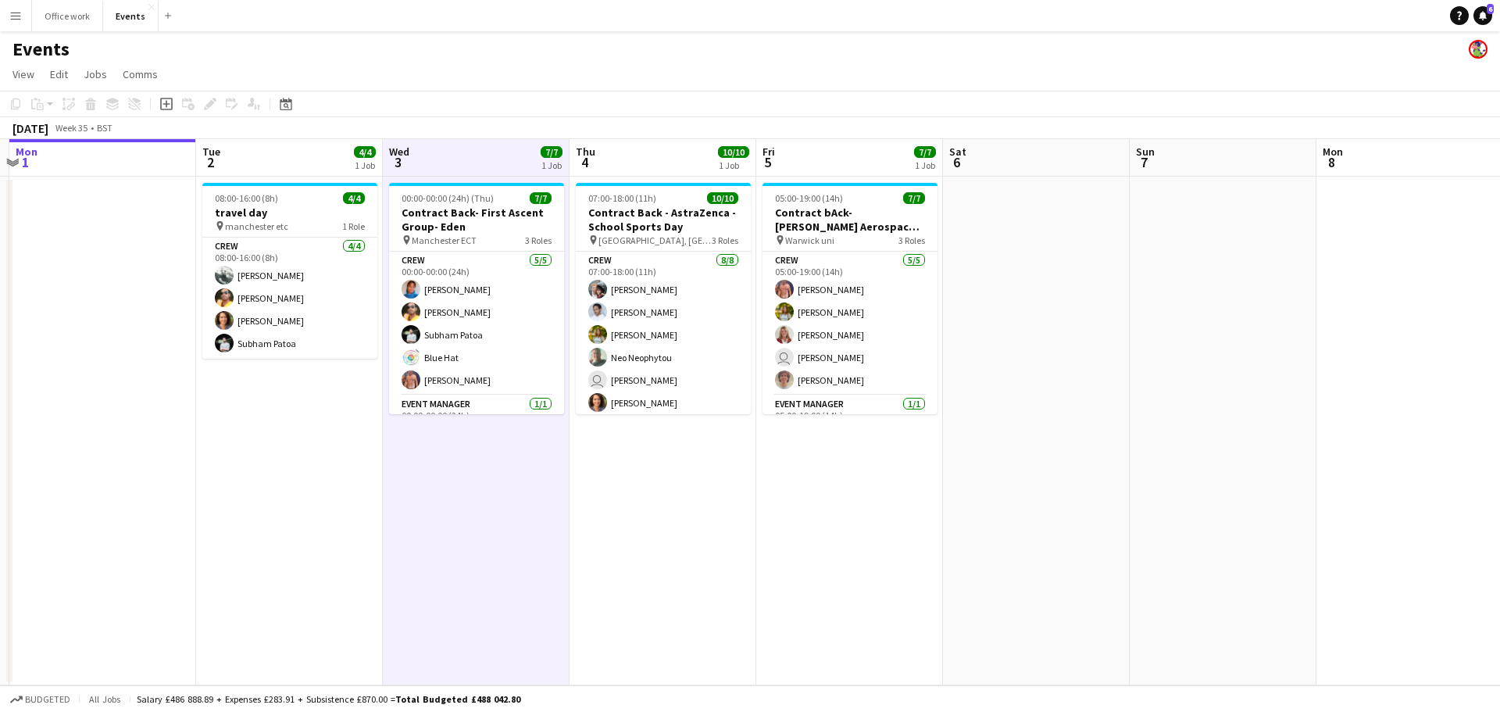
click at [619, 175] on app-board-header-date "Thu 4 10/10 1 Job" at bounding box center [663, 158] width 187 height 38
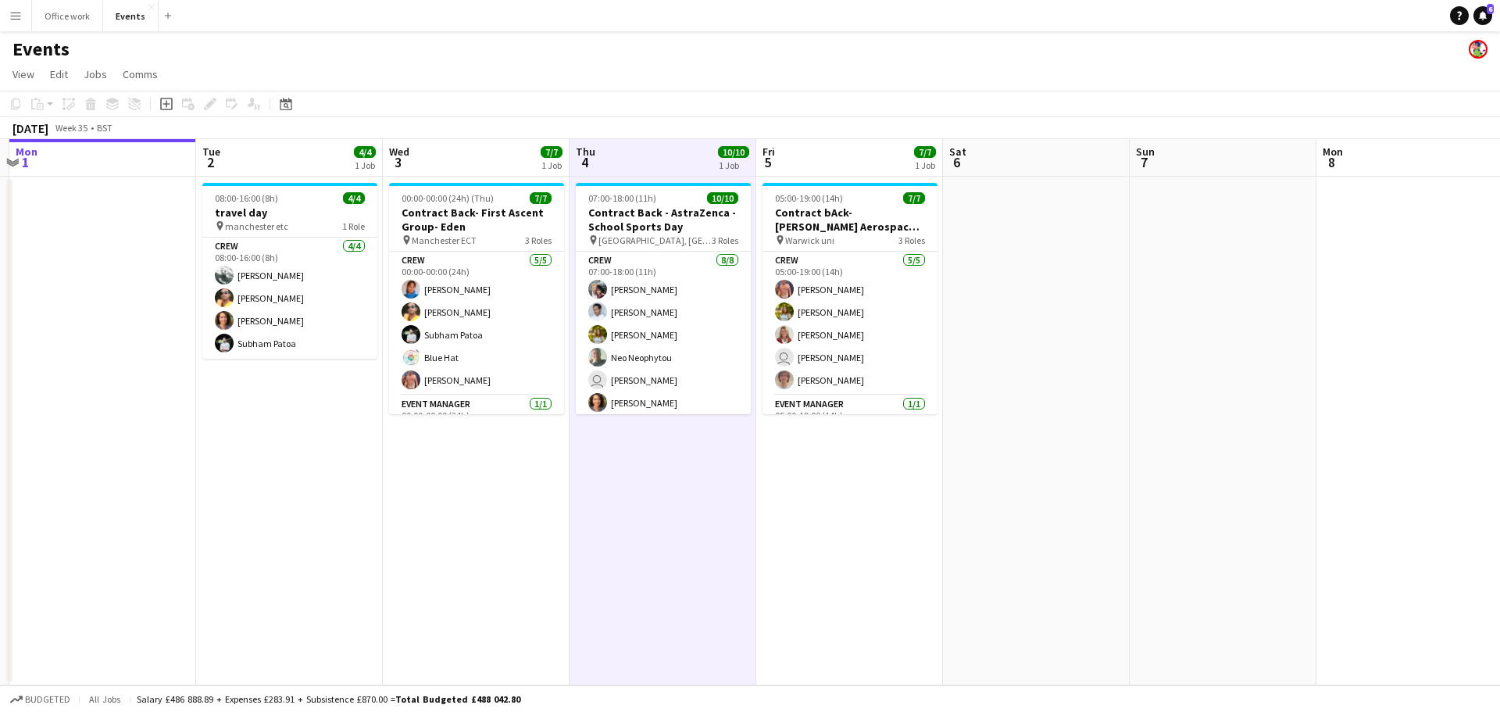
click at [530, 510] on app-date-cell "00:00-00:00 (24h) (Thu) 7/7 Contract Back- First Ascent Group- Eden pin Manches…" at bounding box center [476, 431] width 187 height 509
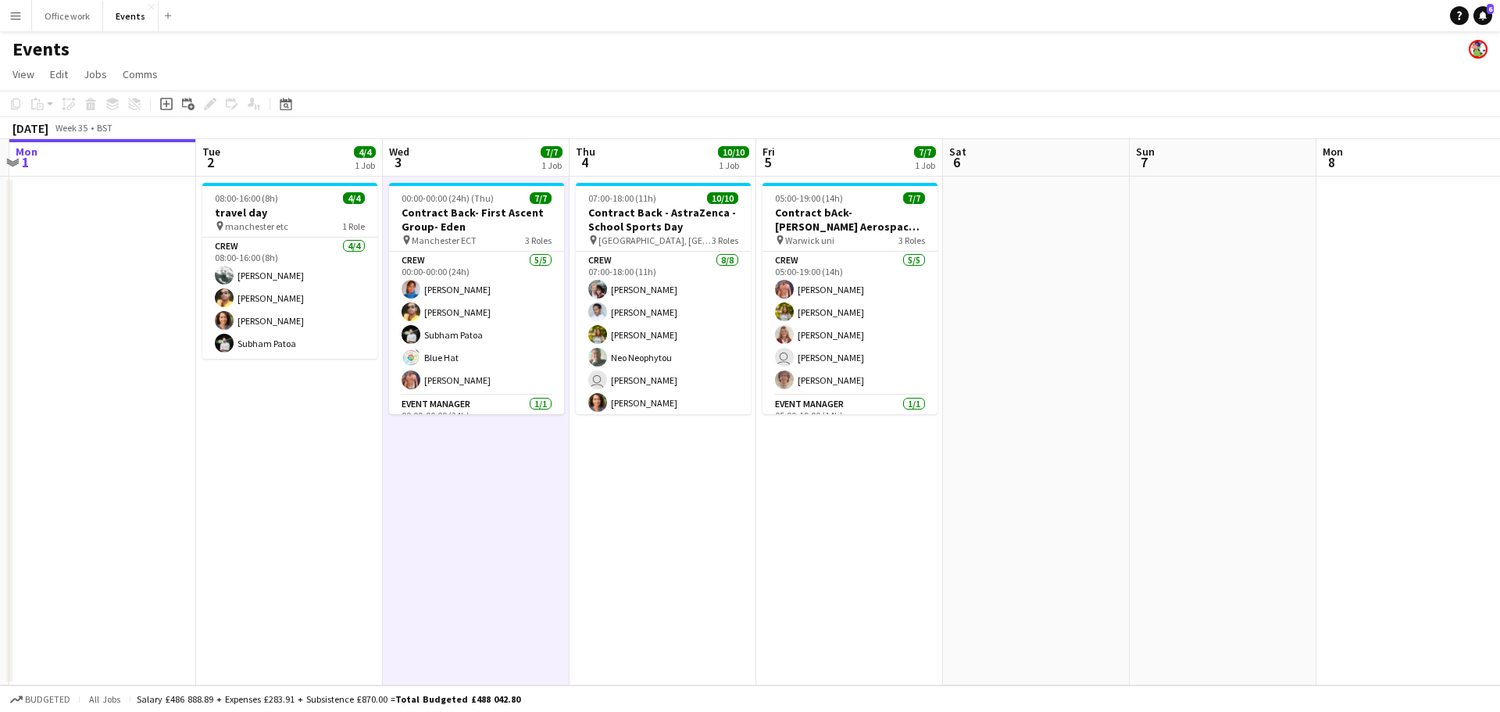
click at [510, 503] on app-date-cell "00:00-00:00 (24h) (Thu) 7/7 Contract Back- First Ascent Group- Eden pin Manches…" at bounding box center [476, 431] width 187 height 509
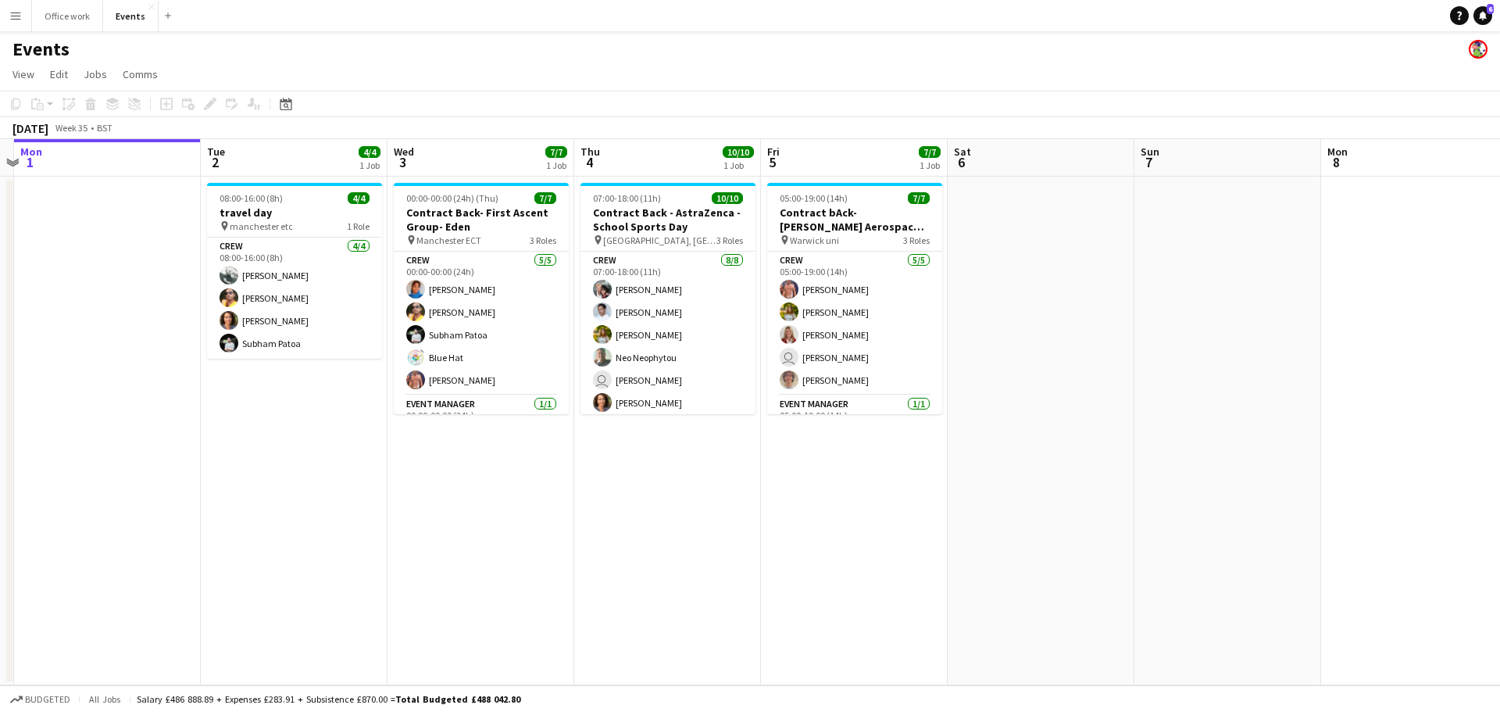
click at [830, 526] on app-date-cell "05:00-19:00 (14h) 7/7 Contract bAck-[PERSON_NAME] Aerospace- Diamond dome pin W…" at bounding box center [854, 431] width 187 height 509
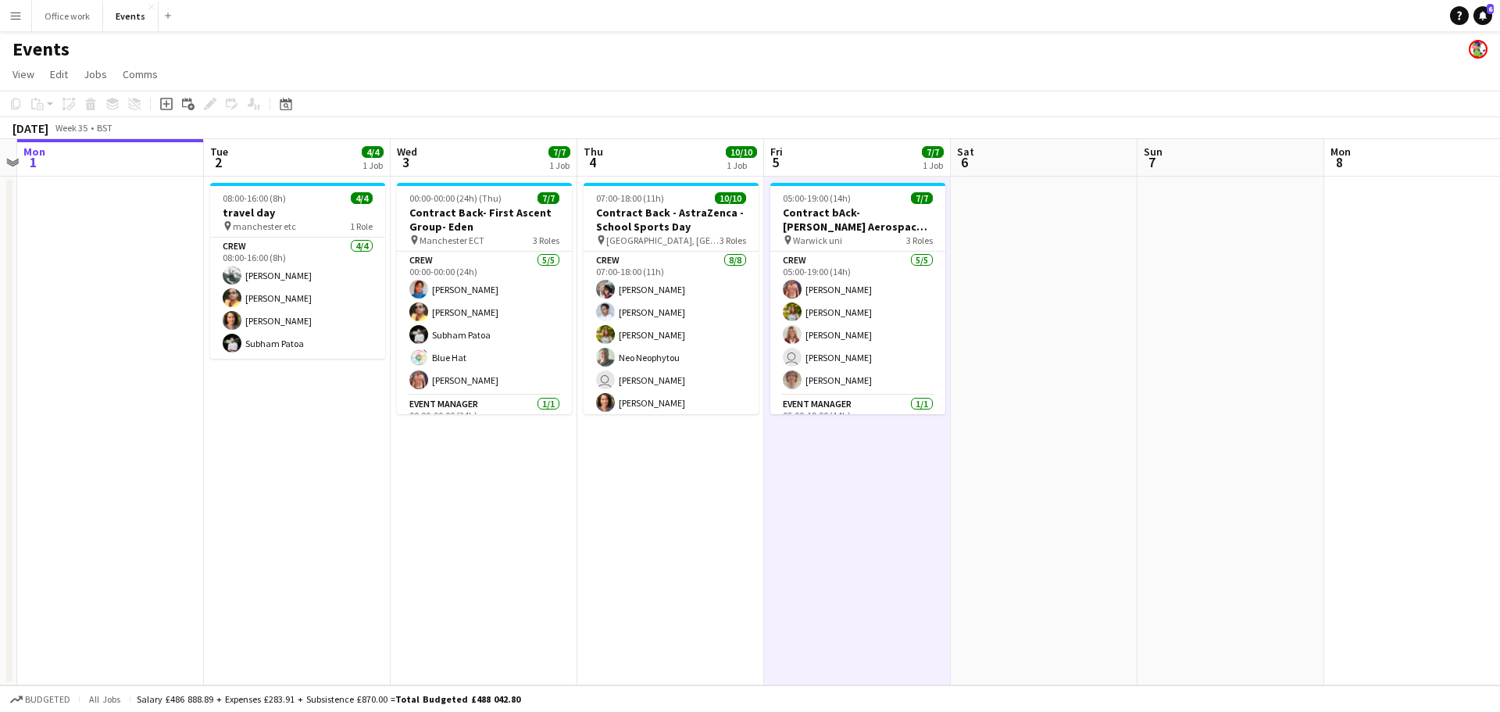
click at [961, 528] on app-date-cell at bounding box center [1044, 431] width 187 height 509
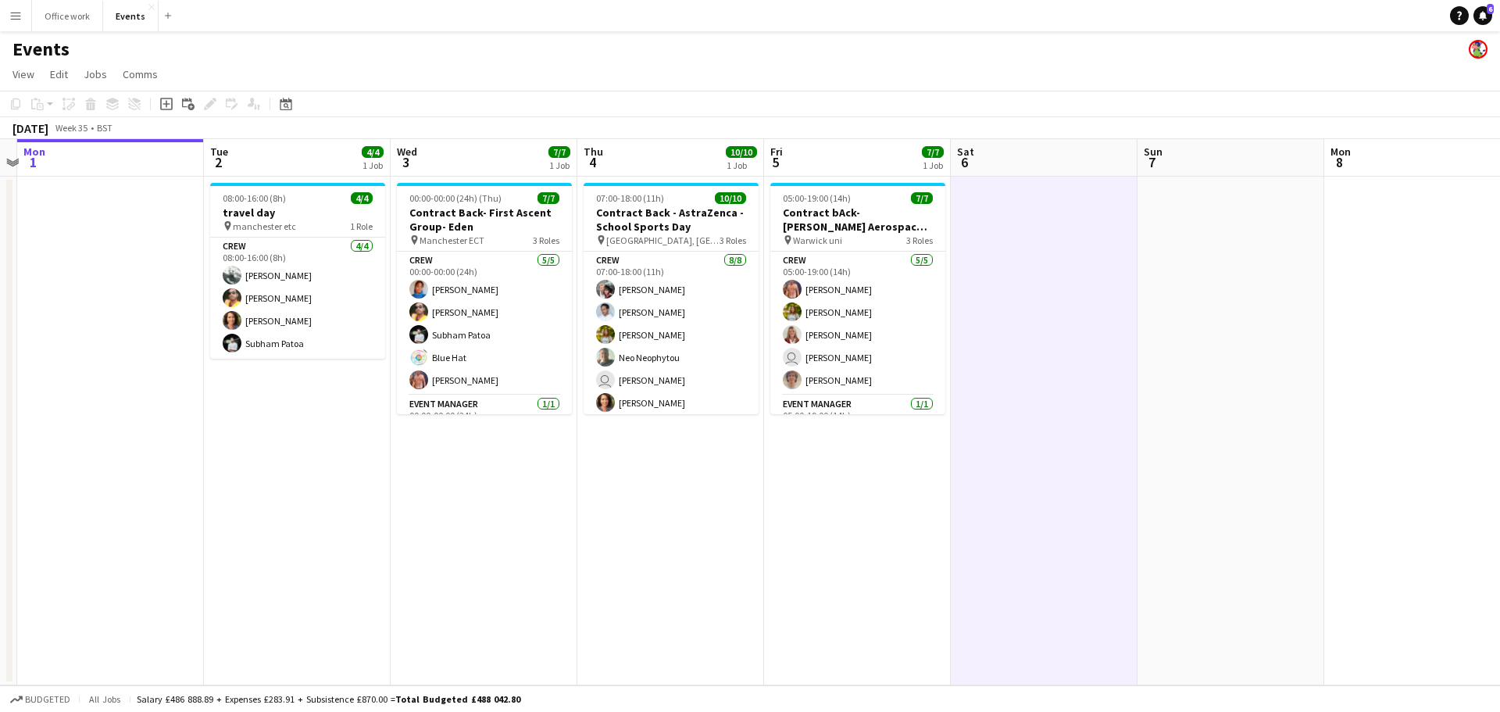
scroll to position [0, 534]
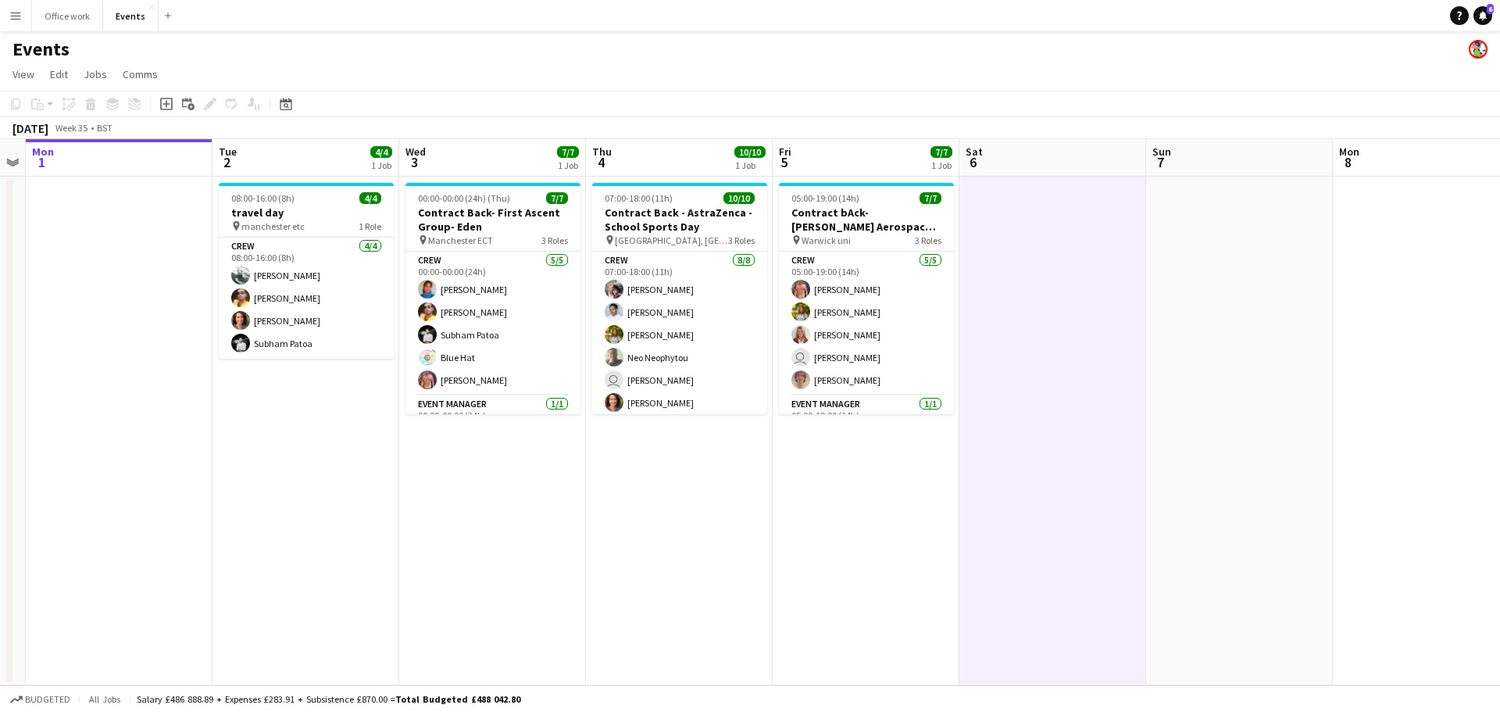
click at [737, 155] on span "10/10" at bounding box center [749, 152] width 31 height 12
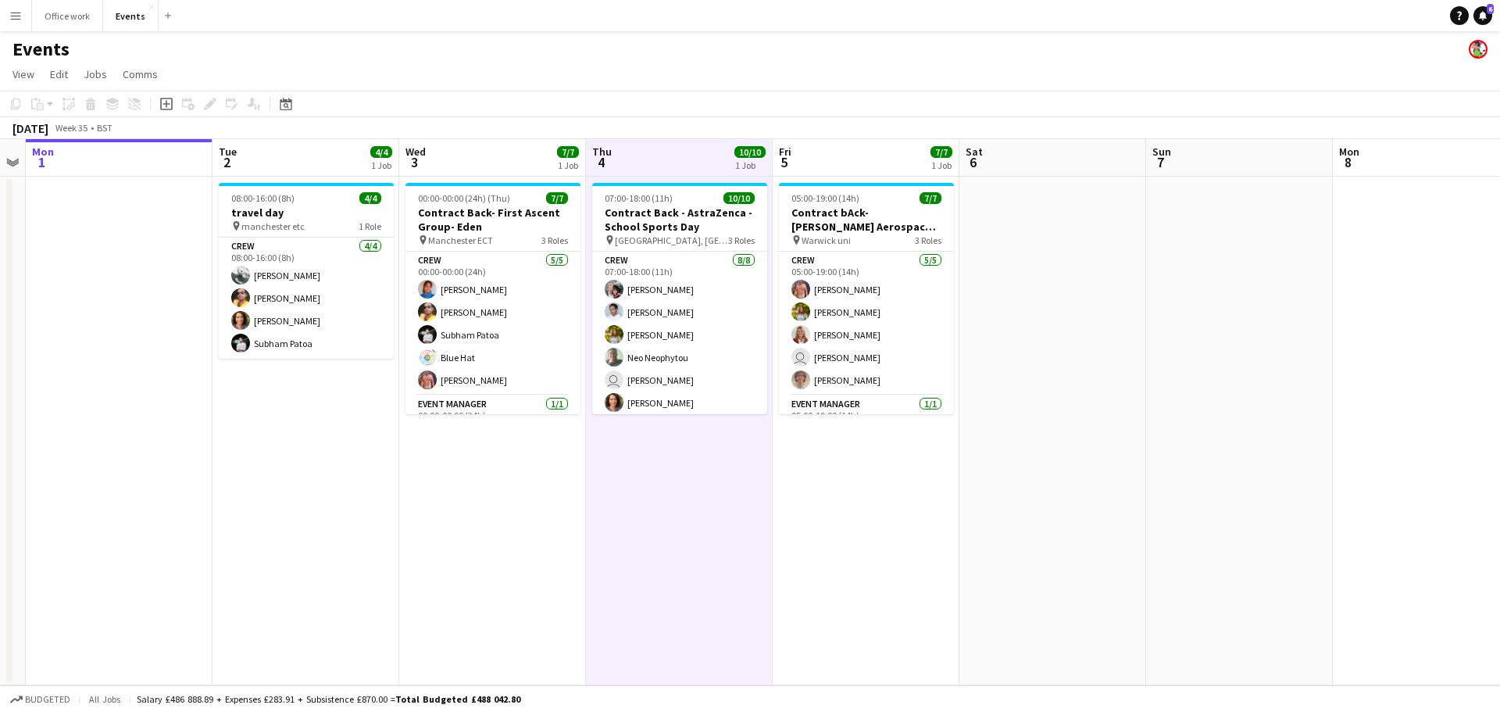
drag, startPoint x: 669, startPoint y: 116, endPoint x: 843, endPoint y: 138, distance: 175.6
click at [1050, 126] on div "Copy Paste Paste Ctrl+V Paste with crew Ctrl+Shift+V Paste linked Job [GEOGRAPH…" at bounding box center [750, 115] width 1500 height 48
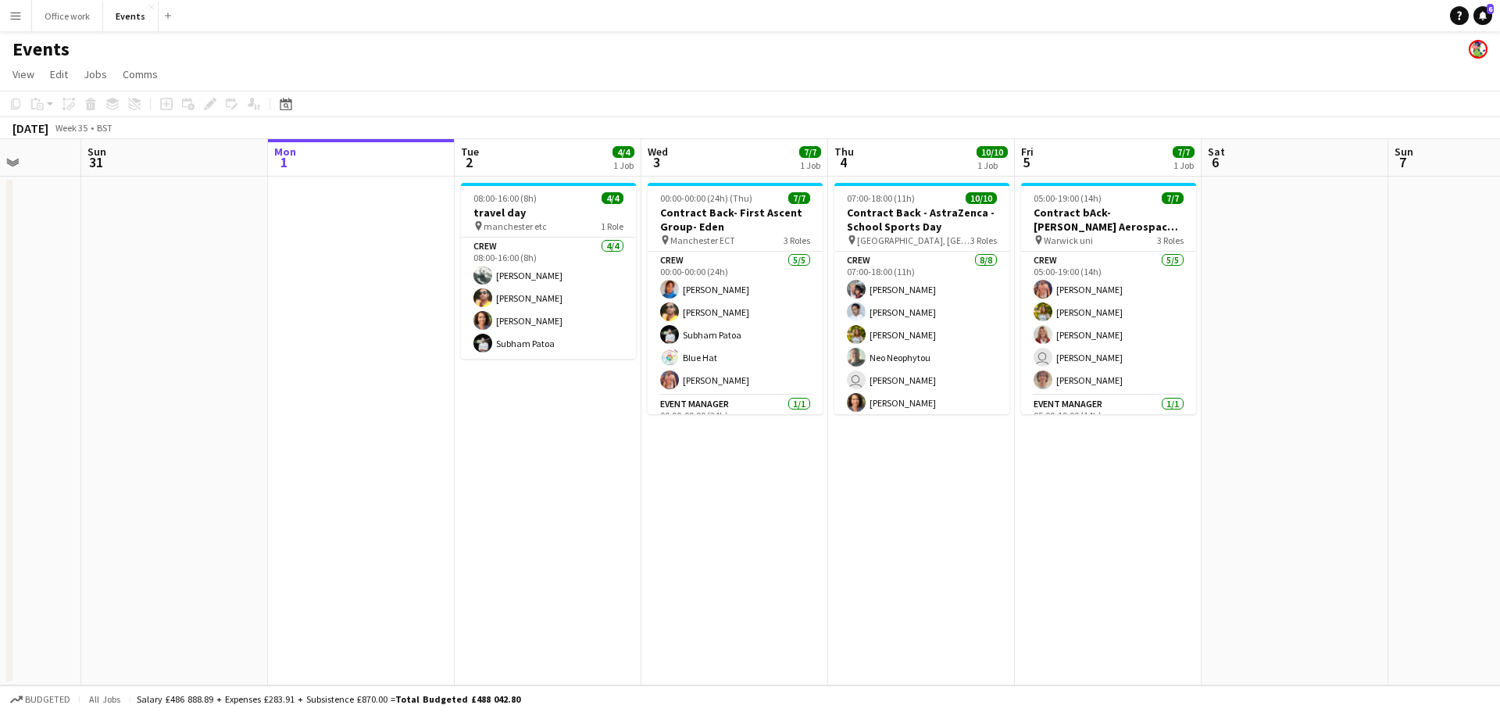
drag, startPoint x: 562, startPoint y: 165, endPoint x: 1067, endPoint y: 220, distance: 508.5
click at [1067, 219] on app-calendar-viewport "Fri 29 Sat 30 Sun 31 Mon 1 Tue 2 4/4 1 Job Wed 3 7/7 1 Job Thu 4 10/10 1 Job Fr…" at bounding box center [750, 412] width 1500 height 546
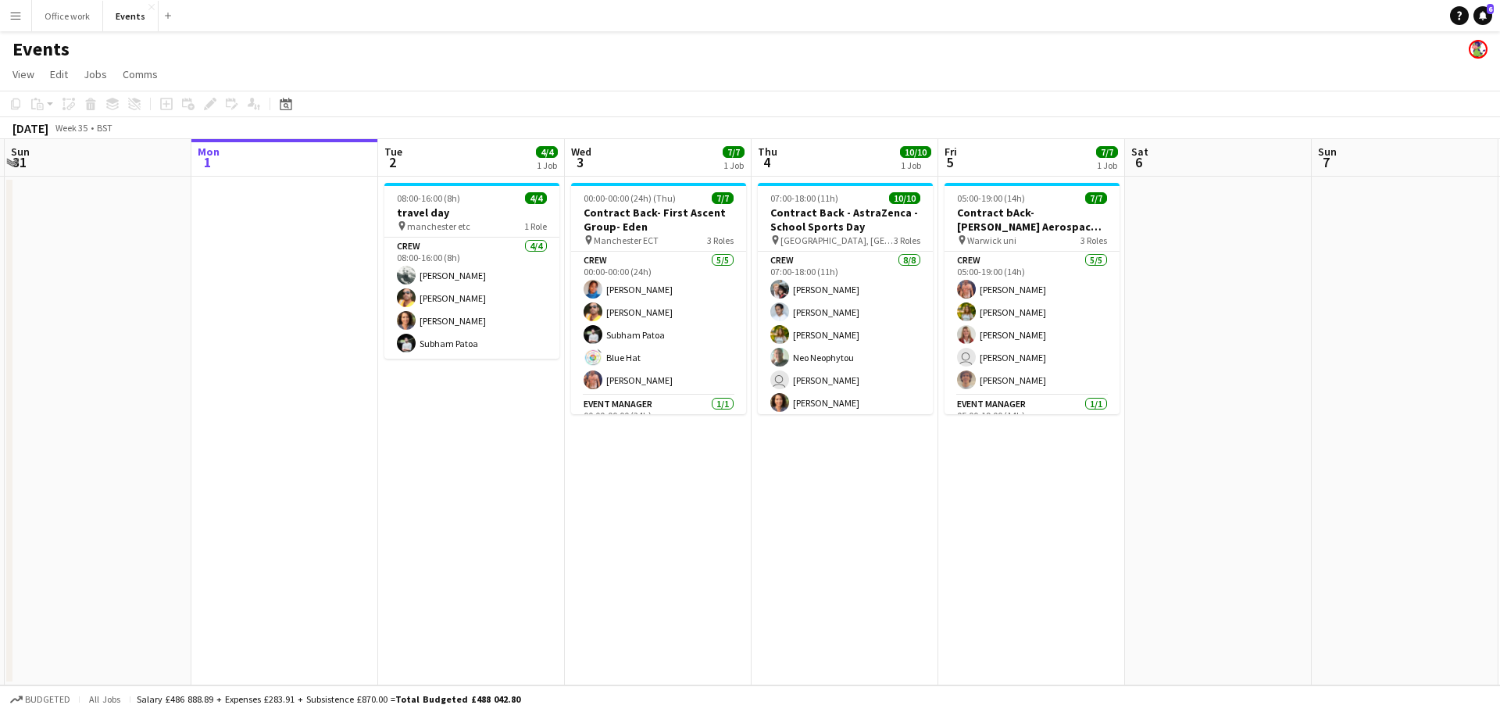
drag, startPoint x: 702, startPoint y: 284, endPoint x: 263, endPoint y: 284, distance: 438.3
click at [263, 284] on app-calendar-viewport "Wed 27 Thu 28 Fri 29 Sat 30 Sun 31 Mon 1 Tue 2 4/4 1 Job Wed 3 7/7 1 Job Thu 4 …" at bounding box center [750, 412] width 1500 height 546
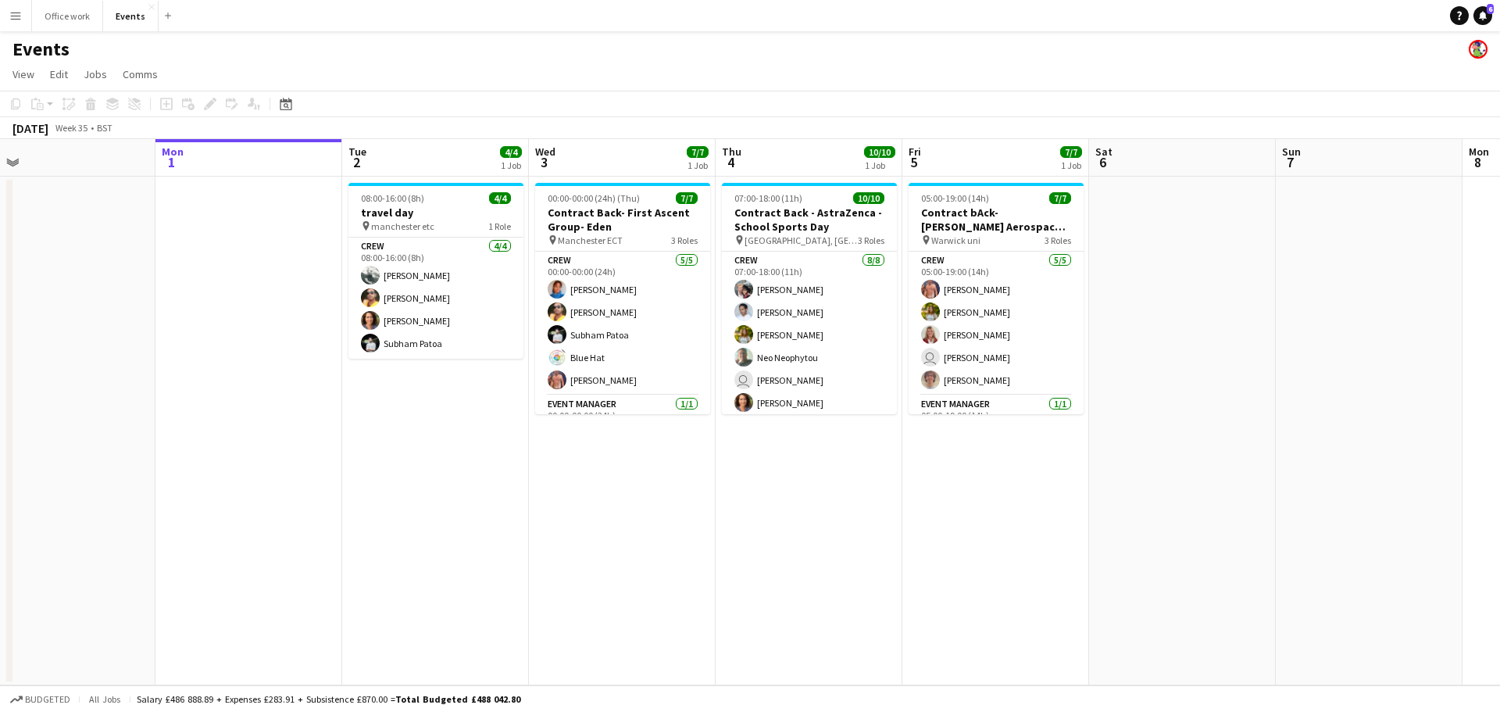
click at [905, 392] on app-date-cell "05:00-19:00 (14h) 7/7 Contract bAck-[PERSON_NAME] Aerospace- Diamond dome pin W…" at bounding box center [995, 431] width 187 height 509
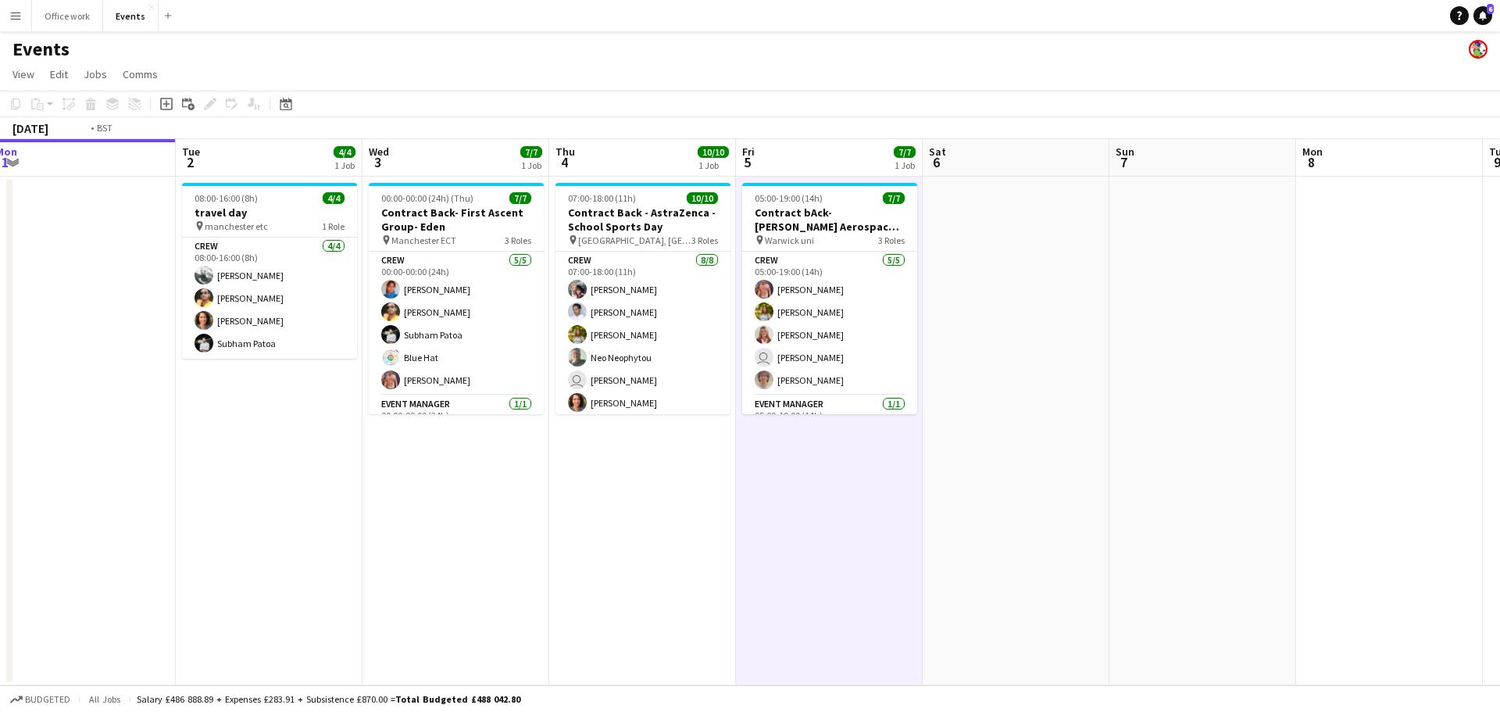
drag, startPoint x: 806, startPoint y: 511, endPoint x: 696, endPoint y: 510, distance: 109.4
click at [696, 510] on app-calendar-viewport "Fri 29 Sat 30 Sun 31 Mon 1 Tue 2 4/4 1 Job Wed 3 7/7 1 Job Thu 4 10/10 1 Job Fr…" at bounding box center [750, 412] width 1500 height 546
click at [696, 510] on app-date-cell "07:00-18:00 (11h) 10/10 Contract Back - AstraZenca - School Sports Day pin [GEO…" at bounding box center [642, 431] width 187 height 509
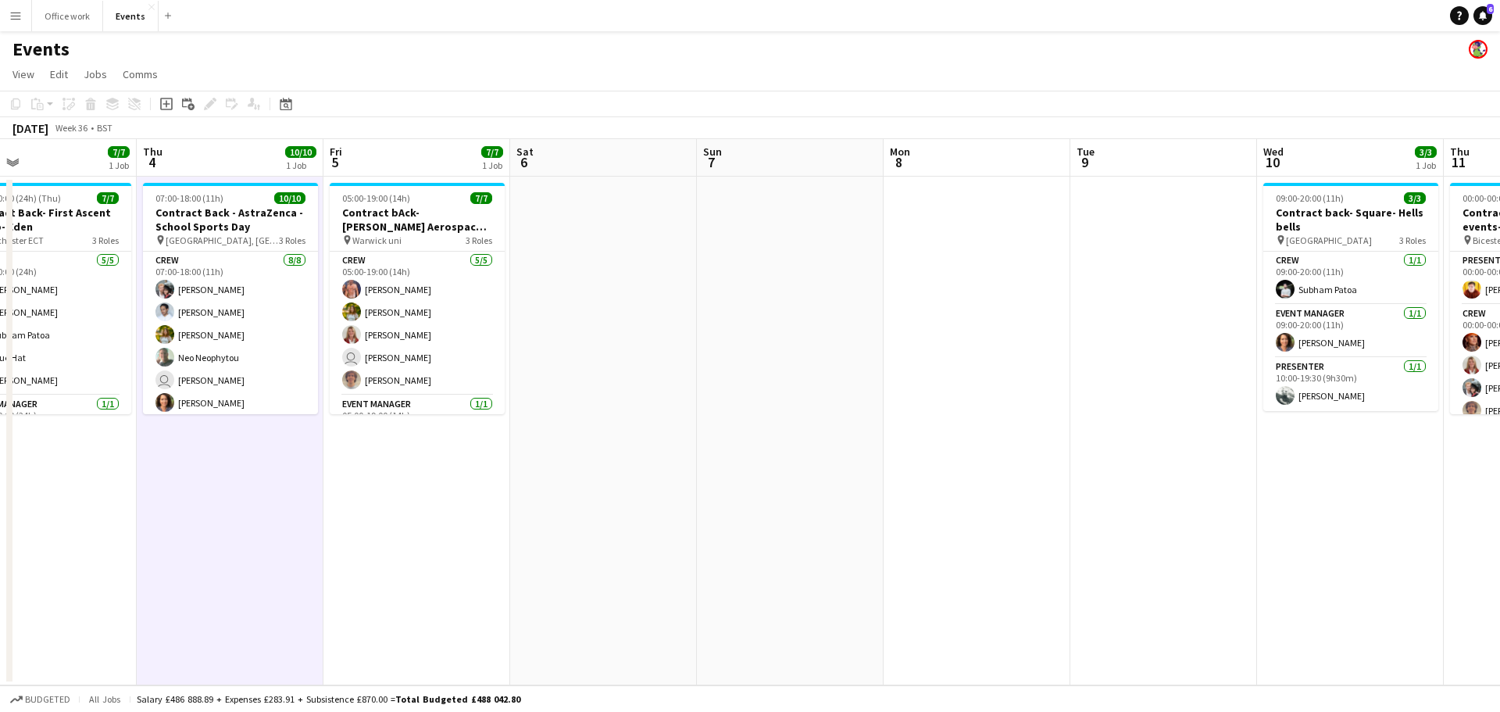
drag, startPoint x: 710, startPoint y: 505, endPoint x: 301, endPoint y: 502, distance: 409.4
click at [301, 502] on app-calendar-viewport "Sun 31 Mon 1 Tue 2 4/4 1 Job Wed 3 7/7 1 Job Thu 4 10/10 1 Job Fri 5 7/7 1 Job …" at bounding box center [750, 412] width 1500 height 546
click at [301, 502] on app-date-cell "07:00-18:00 (11h) 10/10 Contract Back - AstraZenca - School Sports Day pin [GEO…" at bounding box center [233, 431] width 187 height 509
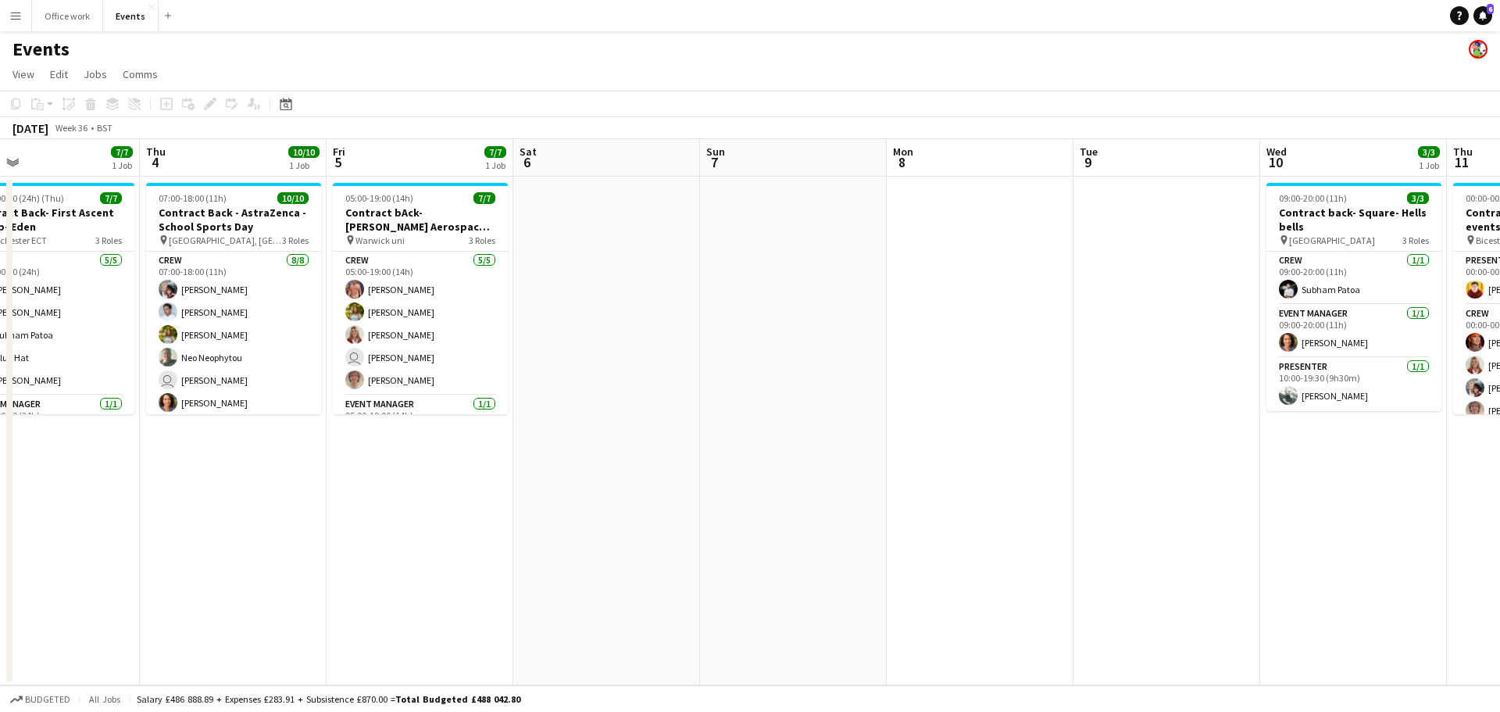
click at [208, 134] on div "[DATE] Week 36 • BST" at bounding box center [750, 128] width 1500 height 22
click at [920, 367] on app-date-cell at bounding box center [980, 431] width 187 height 509
